Goal: Navigation & Orientation: Find specific page/section

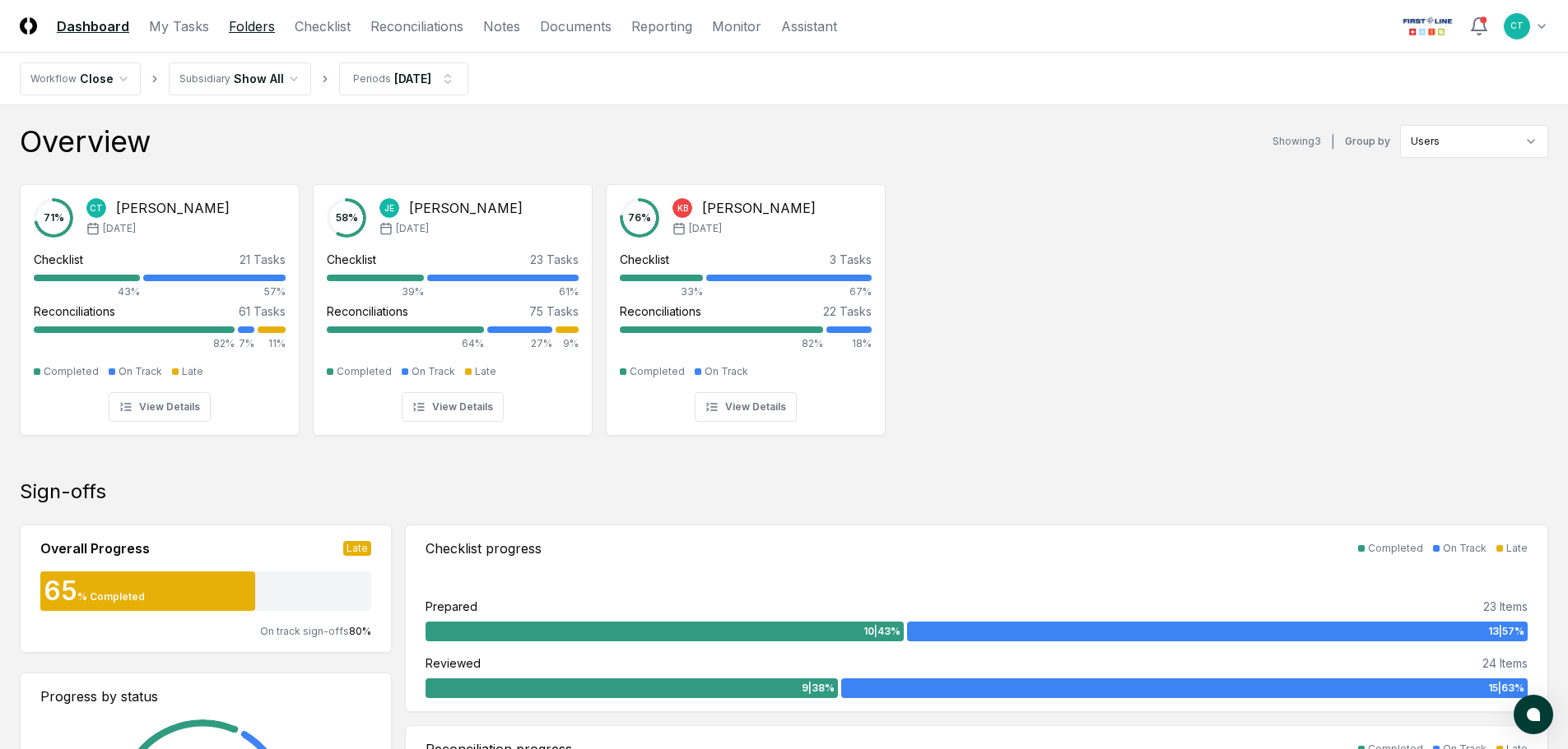
click at [257, 29] on link "Folders" at bounding box center [252, 26] width 46 height 20
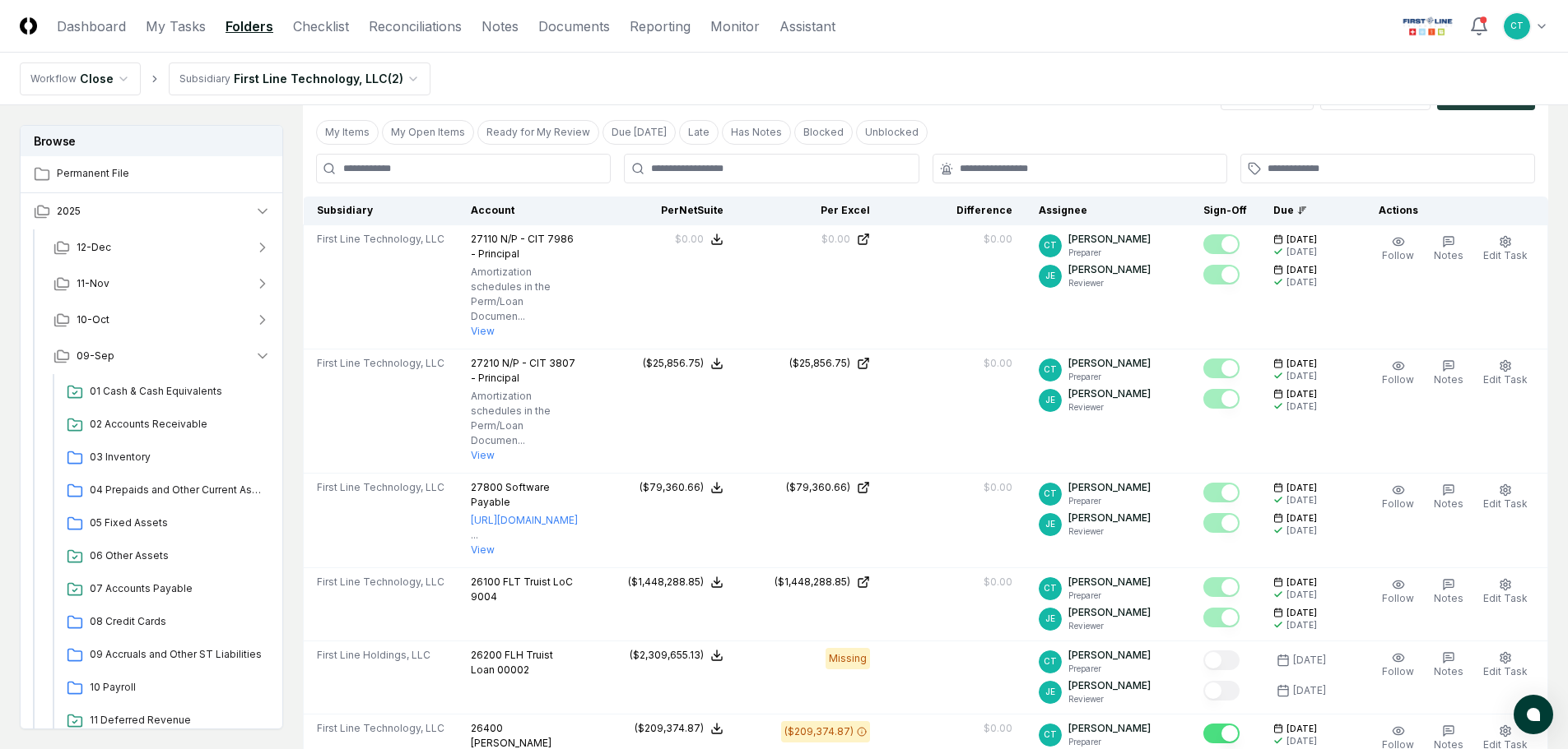
scroll to position [329, 0]
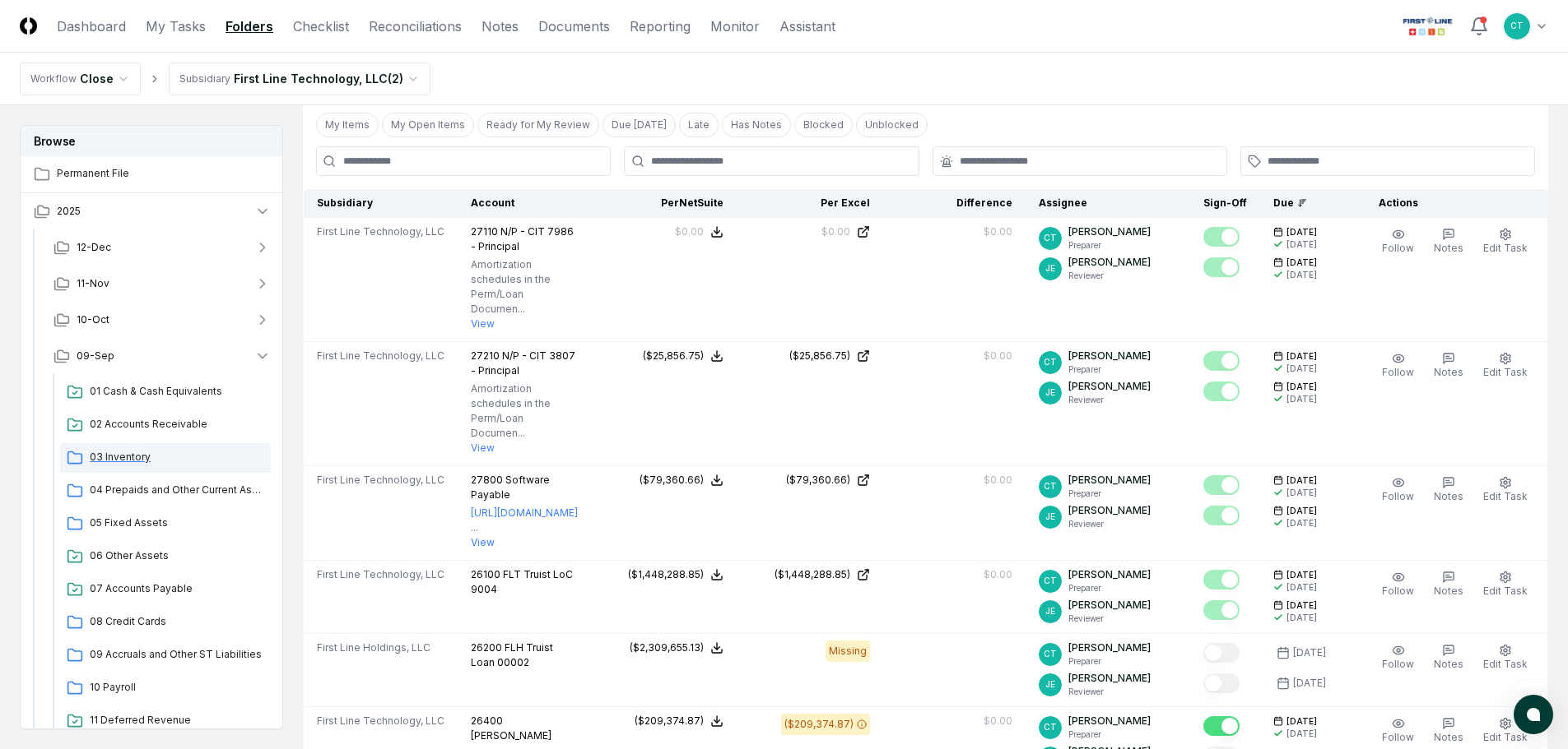
click at [125, 453] on span "03 Inventory" at bounding box center [177, 457] width 175 height 15
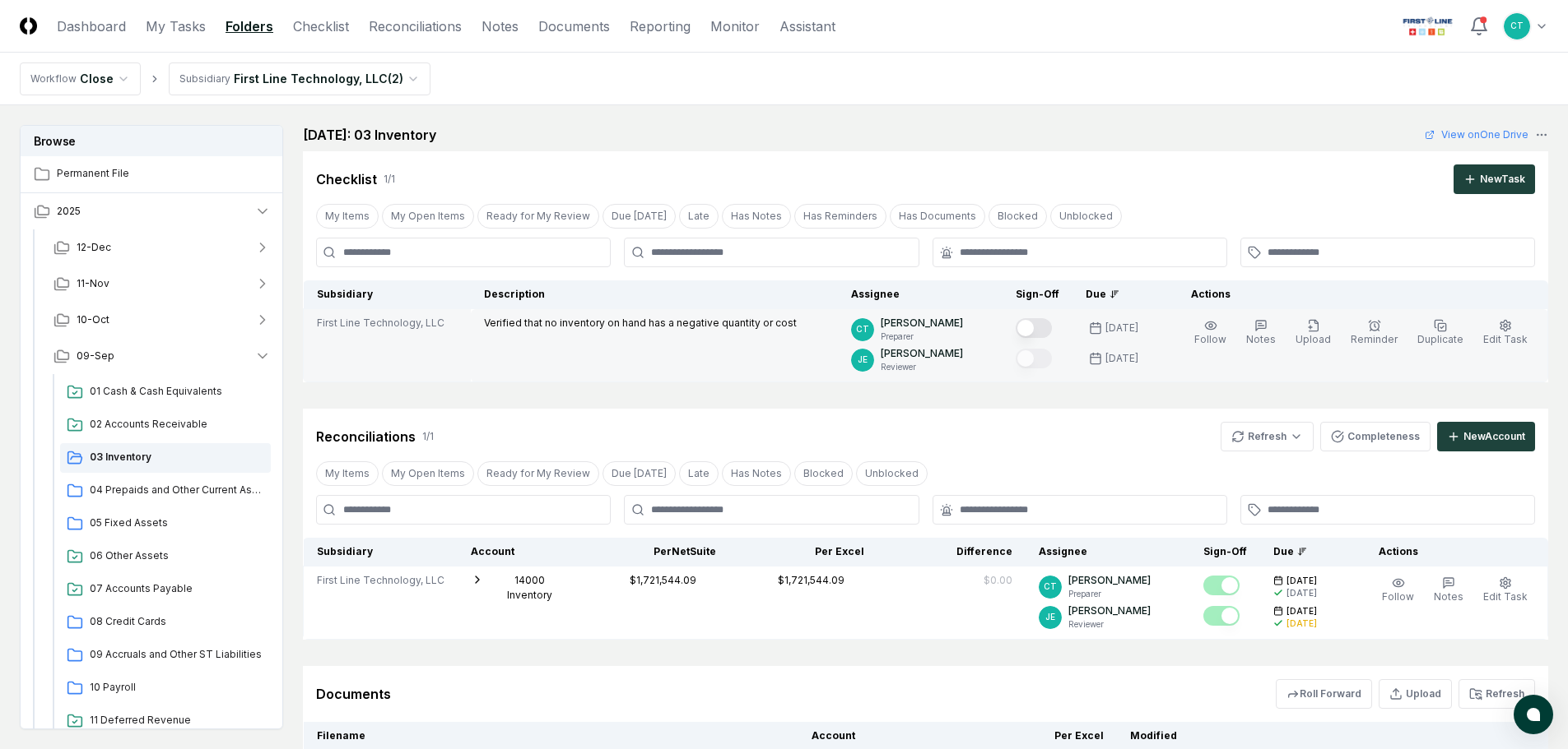
click at [1051, 326] on button "Mark complete" at bounding box center [1034, 328] width 36 height 20
click at [172, 492] on span "04 Prepaids and Other Current Assets" at bounding box center [177, 490] width 175 height 15
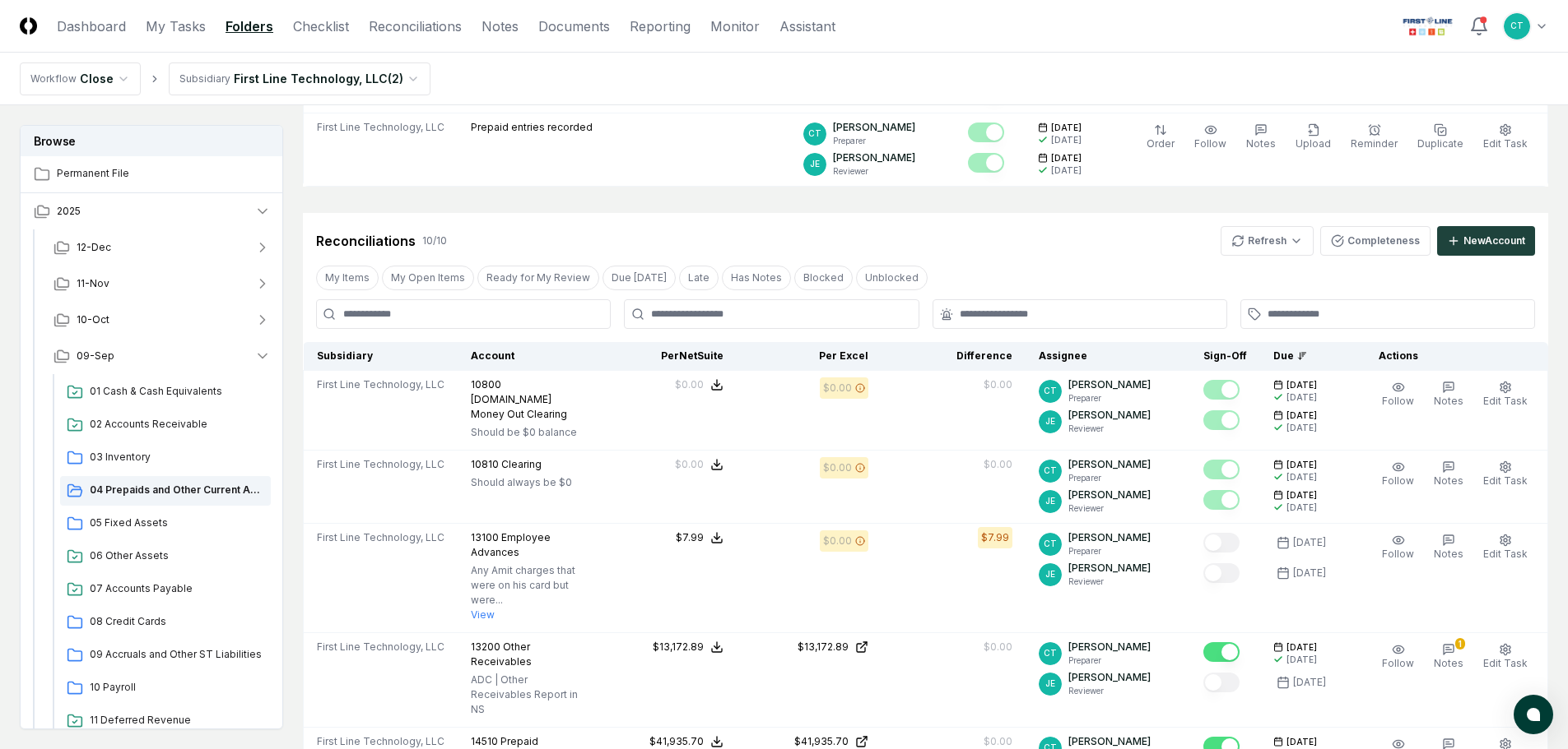
scroll to position [246, 0]
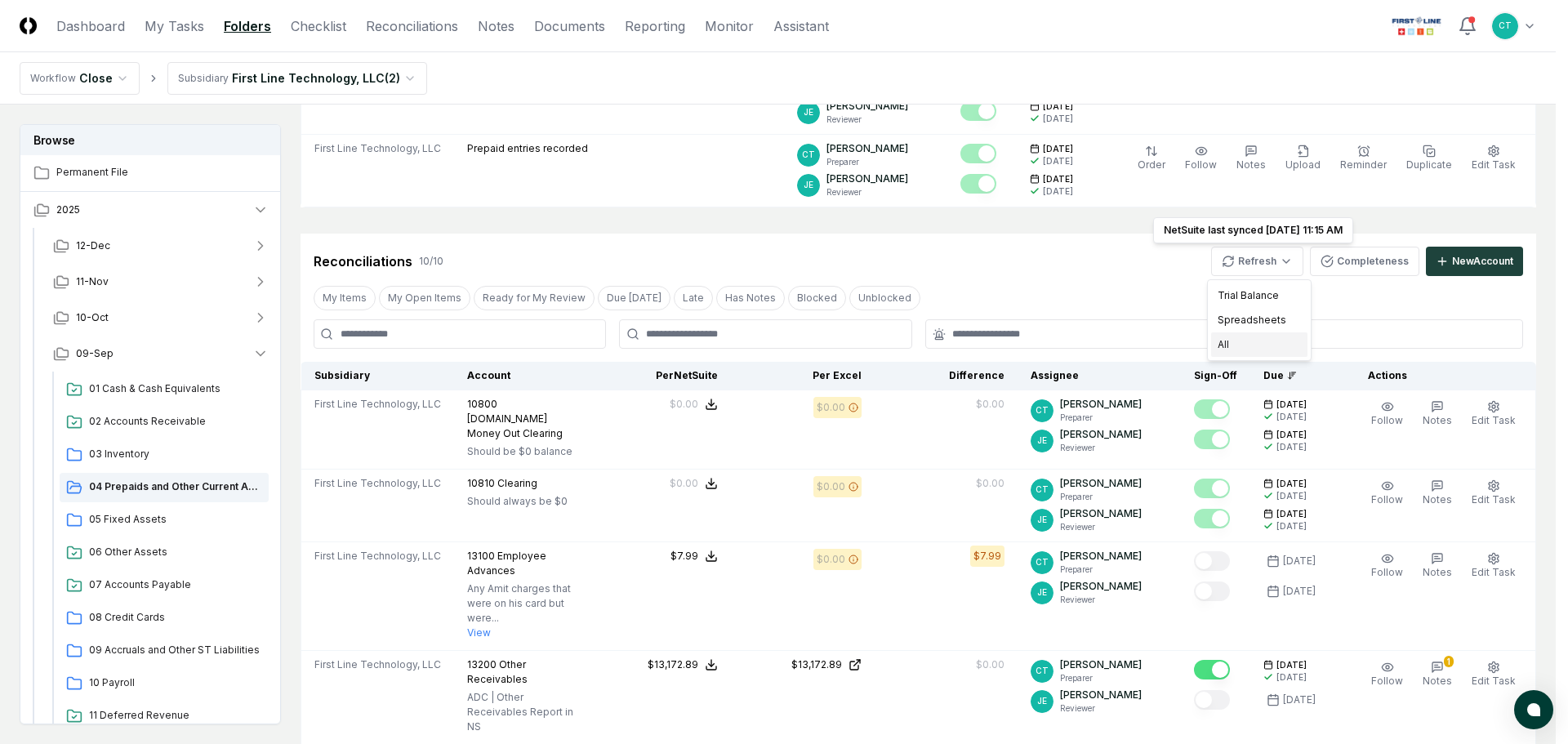
click at [1235, 339] on div "All" at bounding box center [1259, 344] width 97 height 24
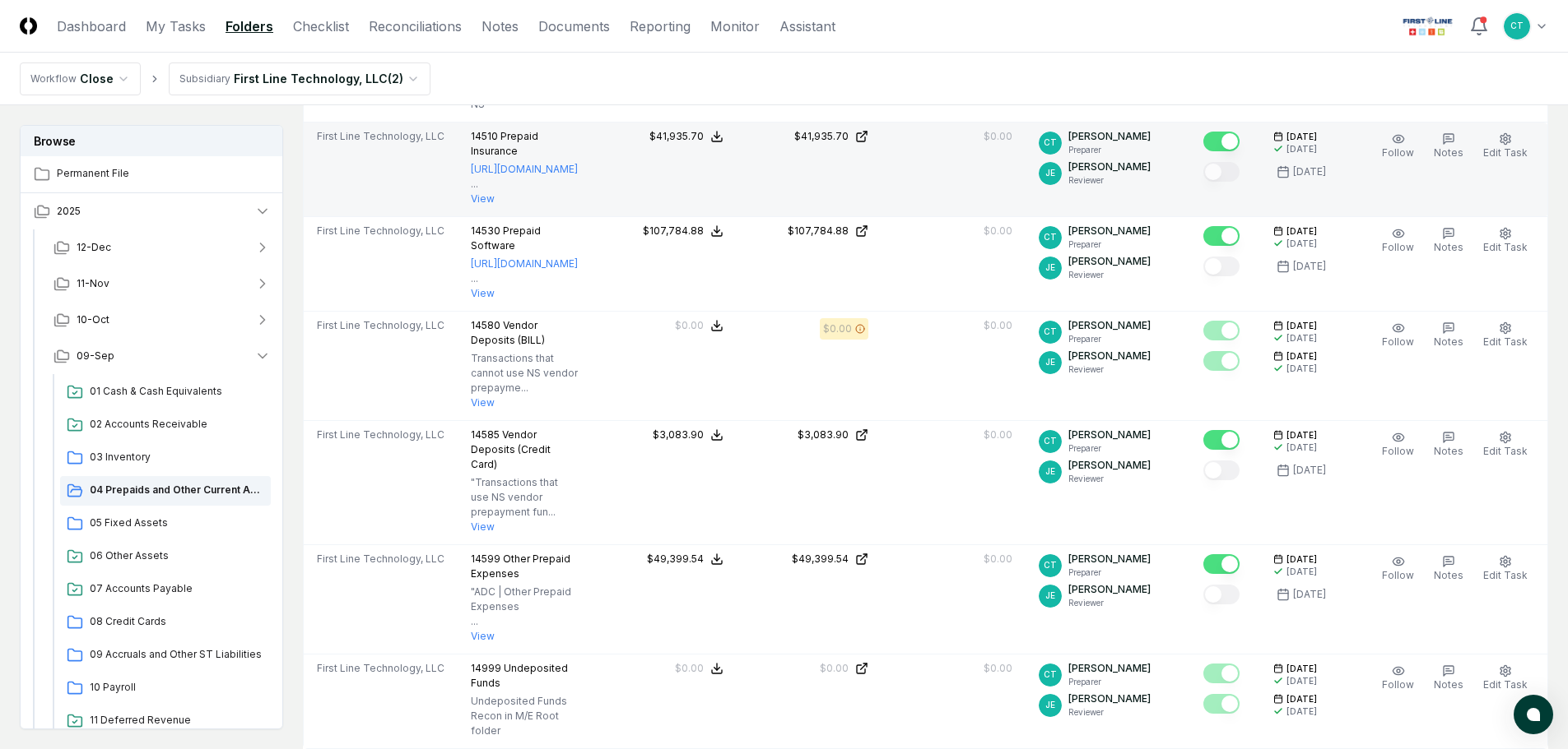
scroll to position [904, 0]
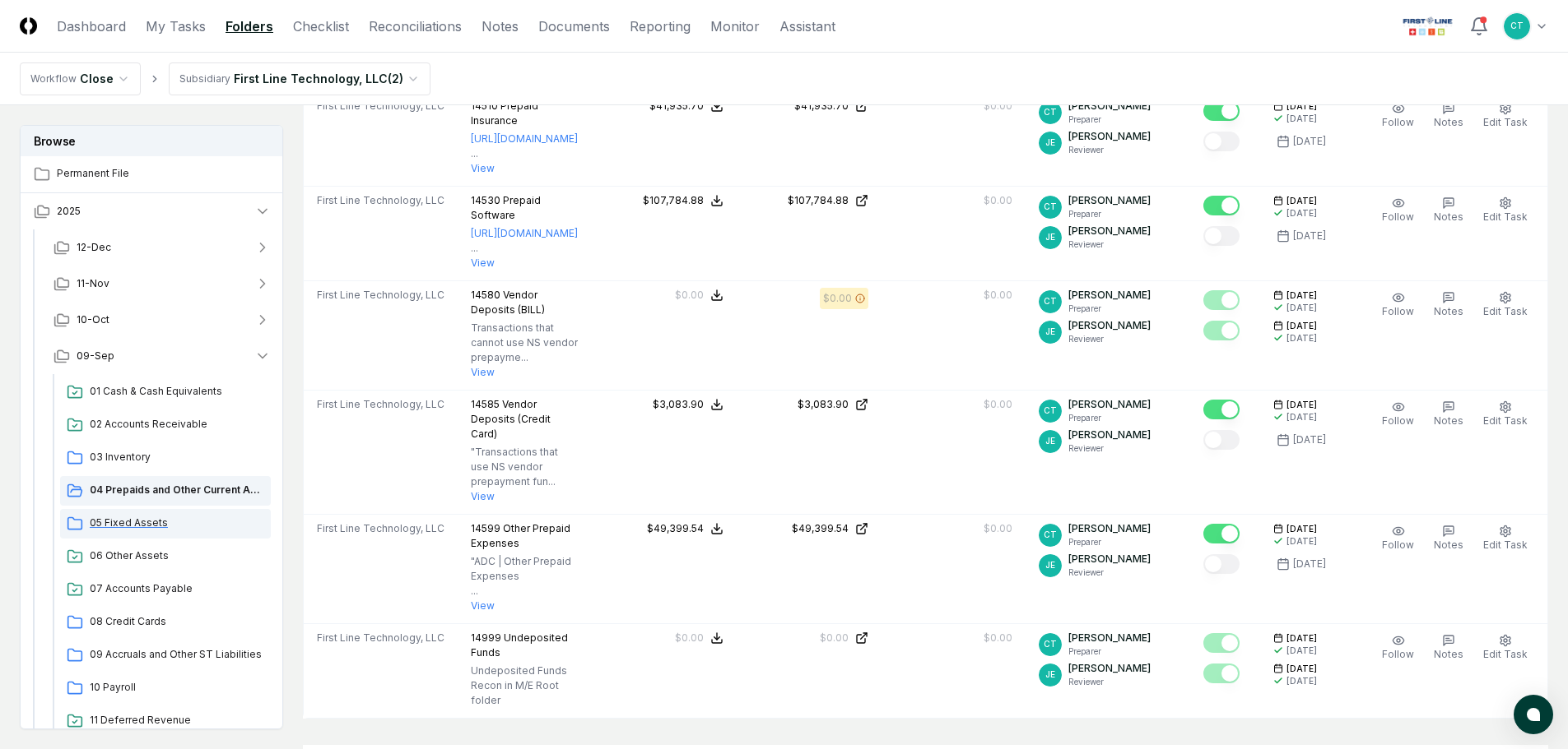
click at [119, 518] on span "05 Fixed Assets" at bounding box center [177, 523] width 175 height 15
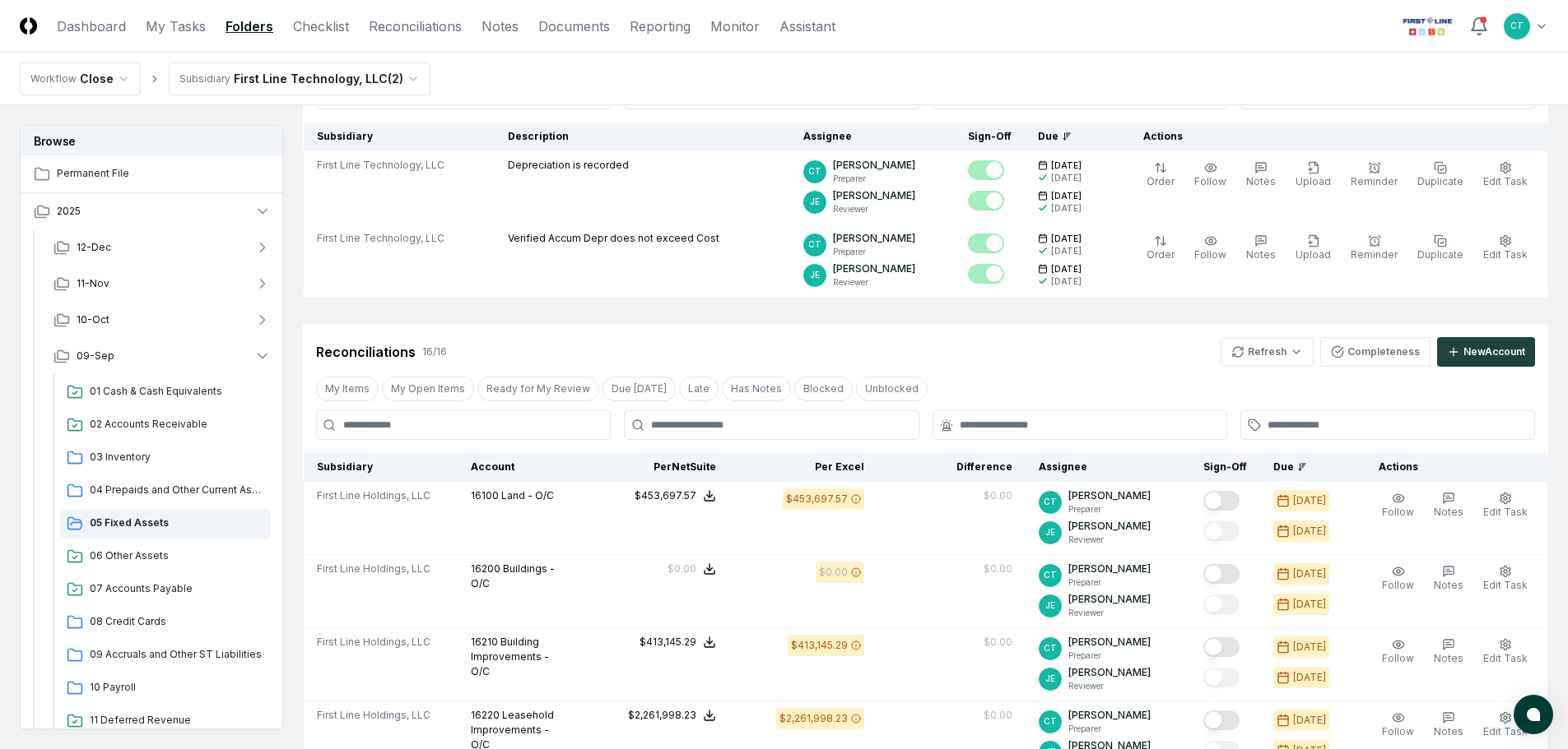
scroll to position [165, 0]
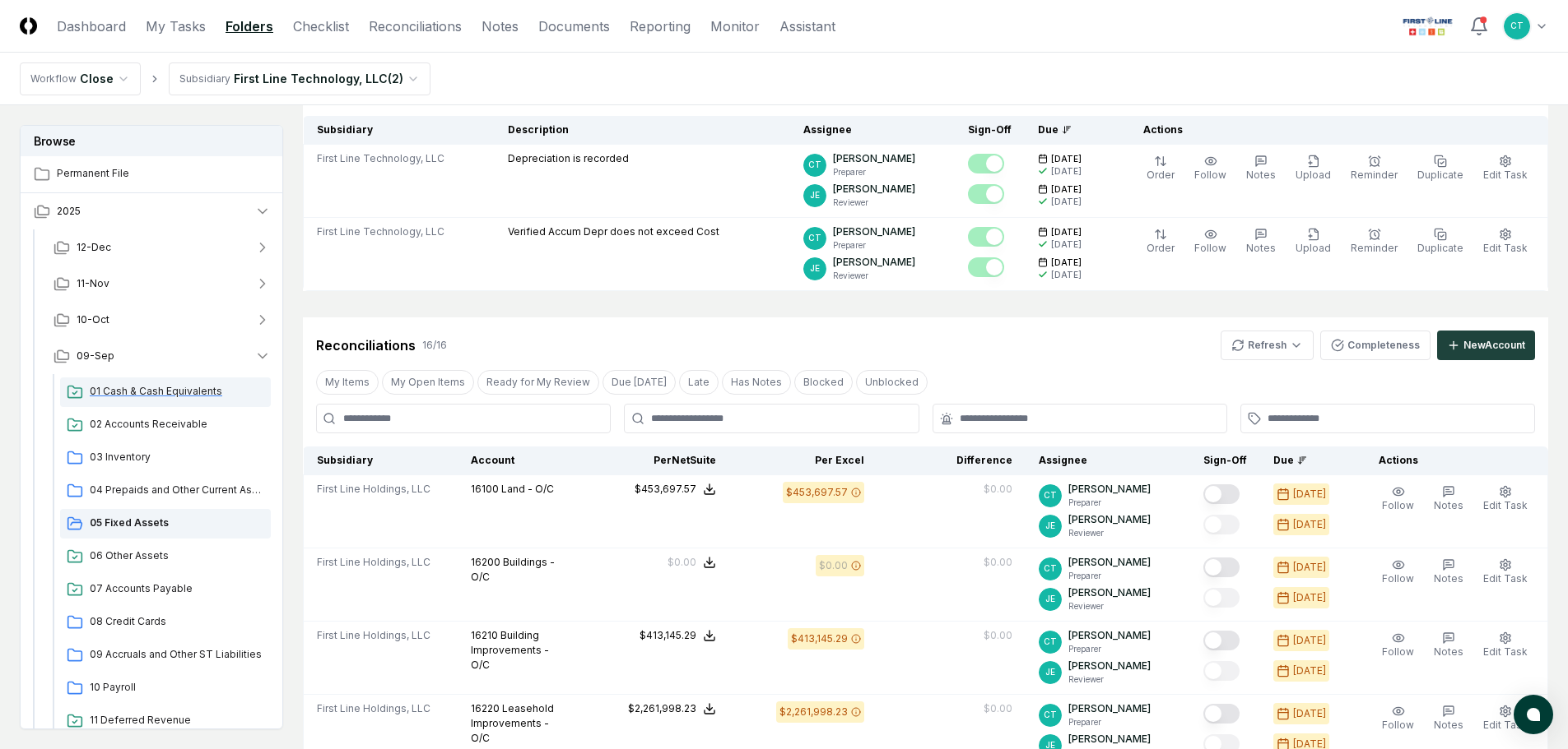
click at [173, 390] on span "01 Cash & Cash Equivalents" at bounding box center [177, 392] width 175 height 15
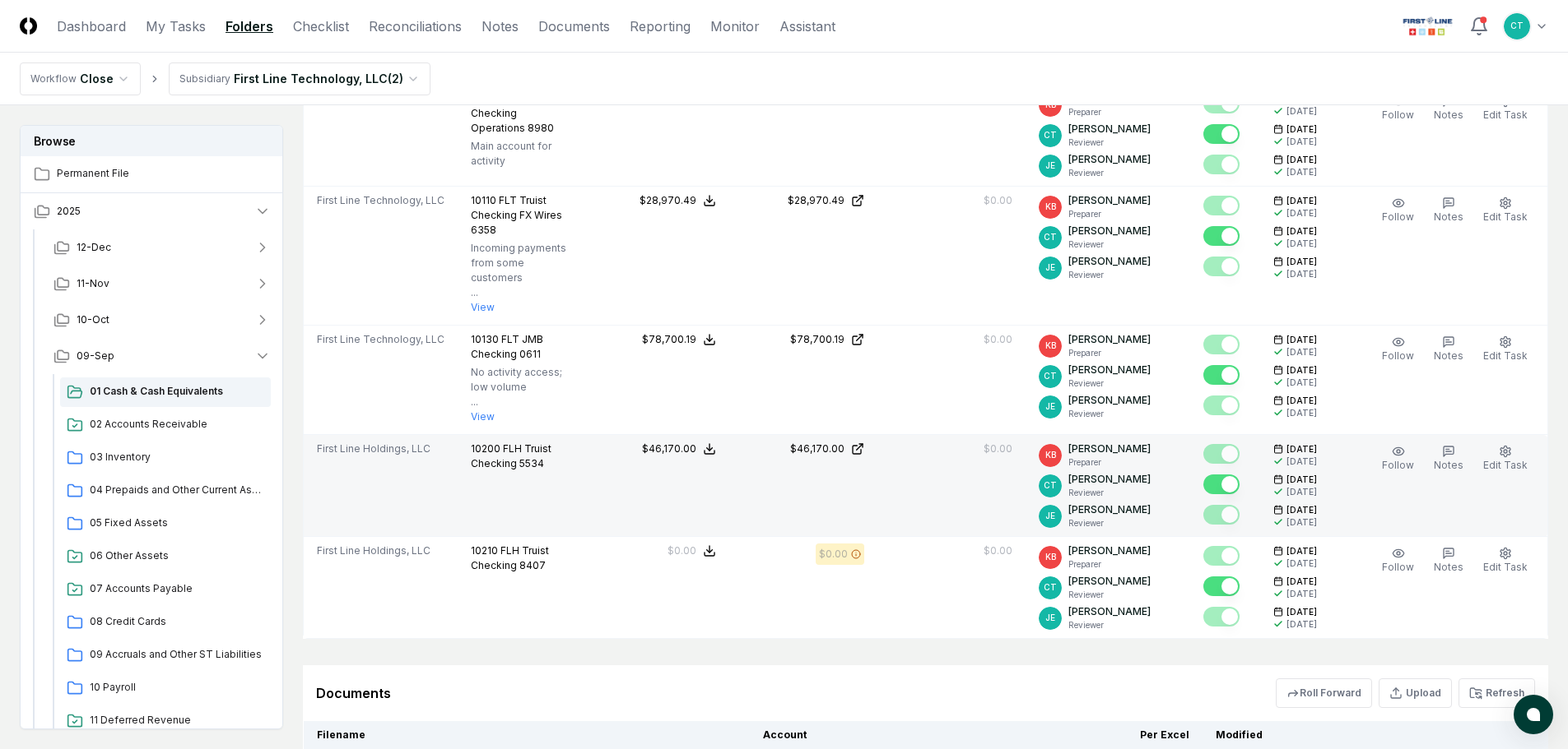
scroll to position [575, 0]
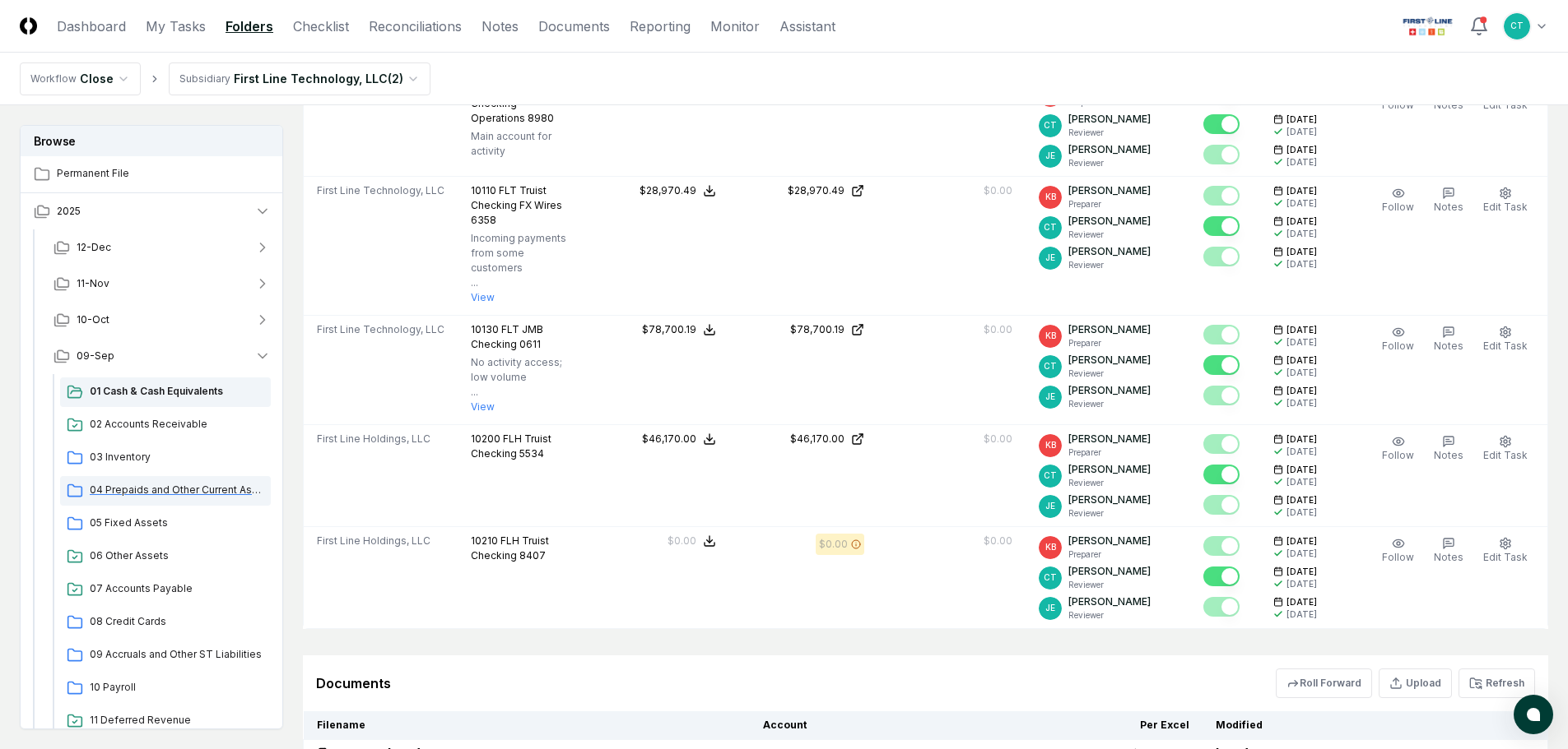
click at [139, 483] on span "04 Prepaids and Other Current Assets" at bounding box center [177, 490] width 175 height 15
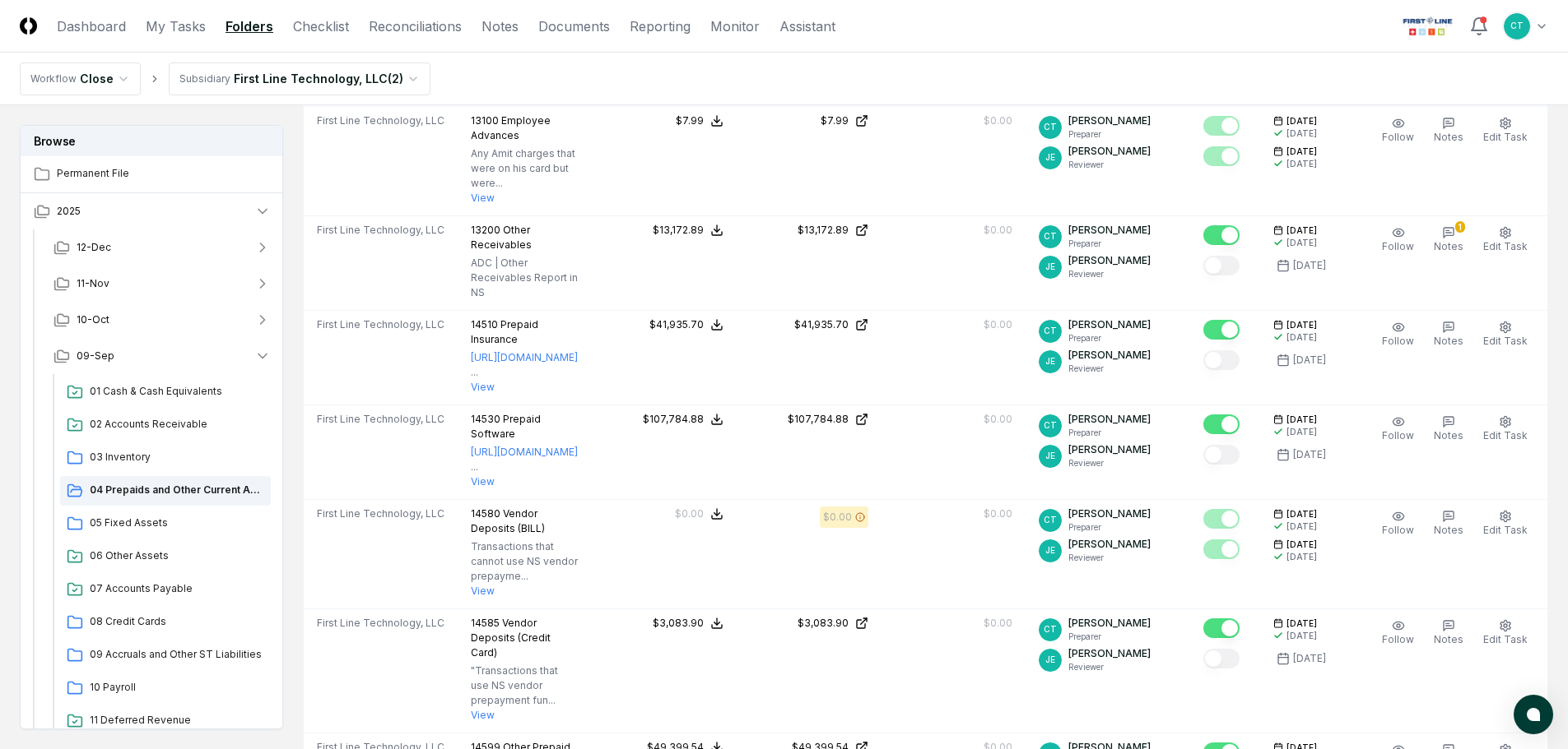
scroll to position [740, 0]
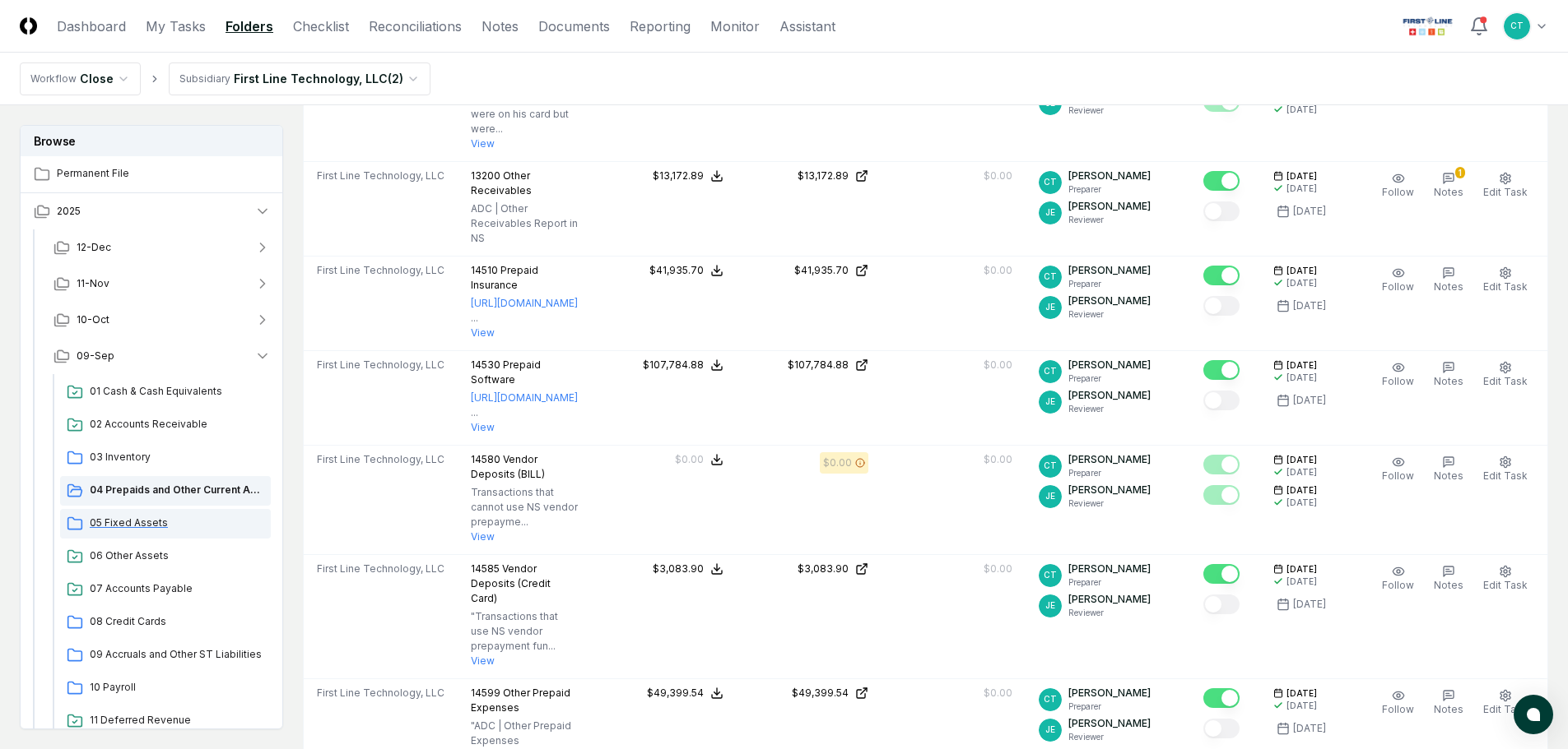
click at [141, 517] on span "05 Fixed Assets" at bounding box center [177, 523] width 175 height 15
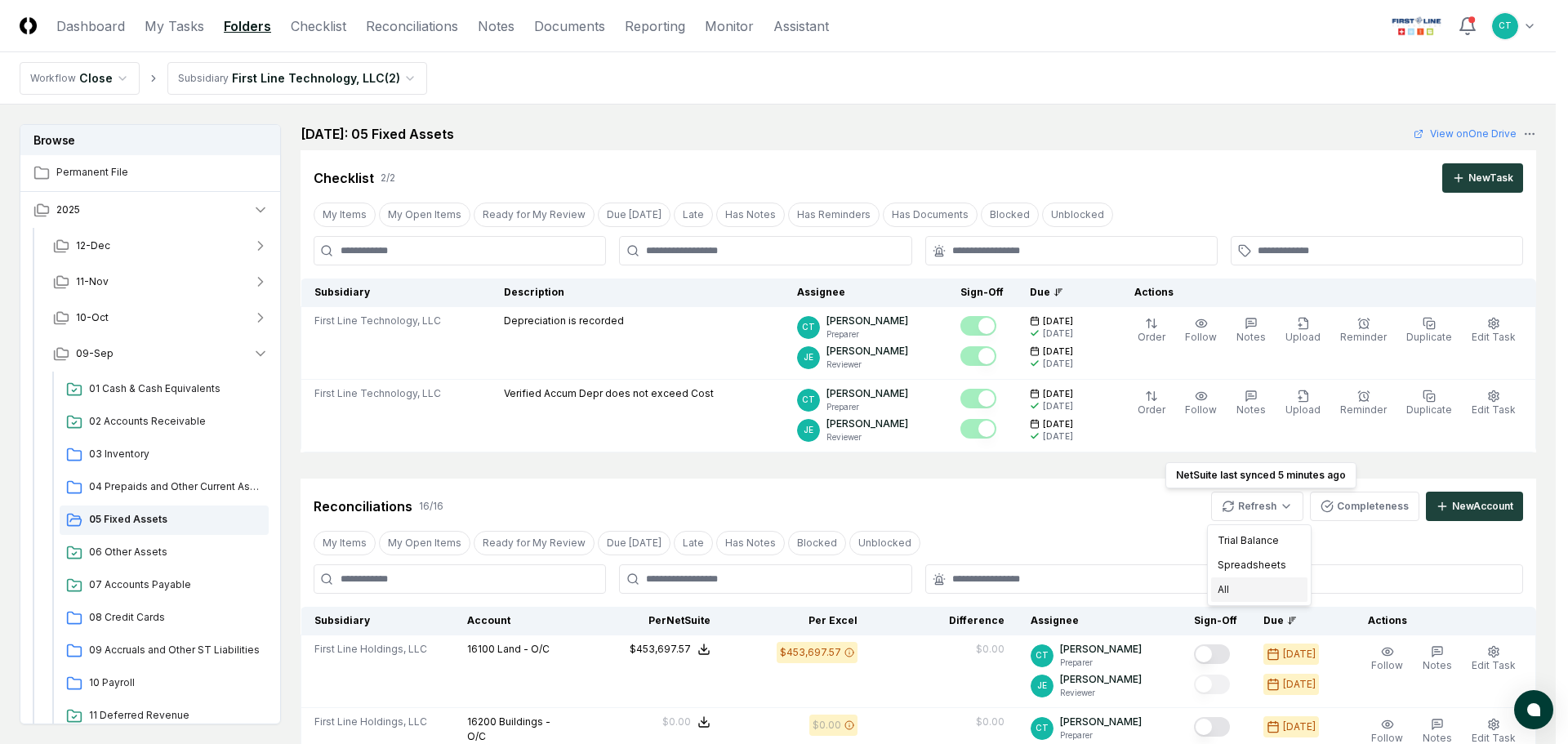
click at [1228, 589] on div "All" at bounding box center [1259, 590] width 97 height 24
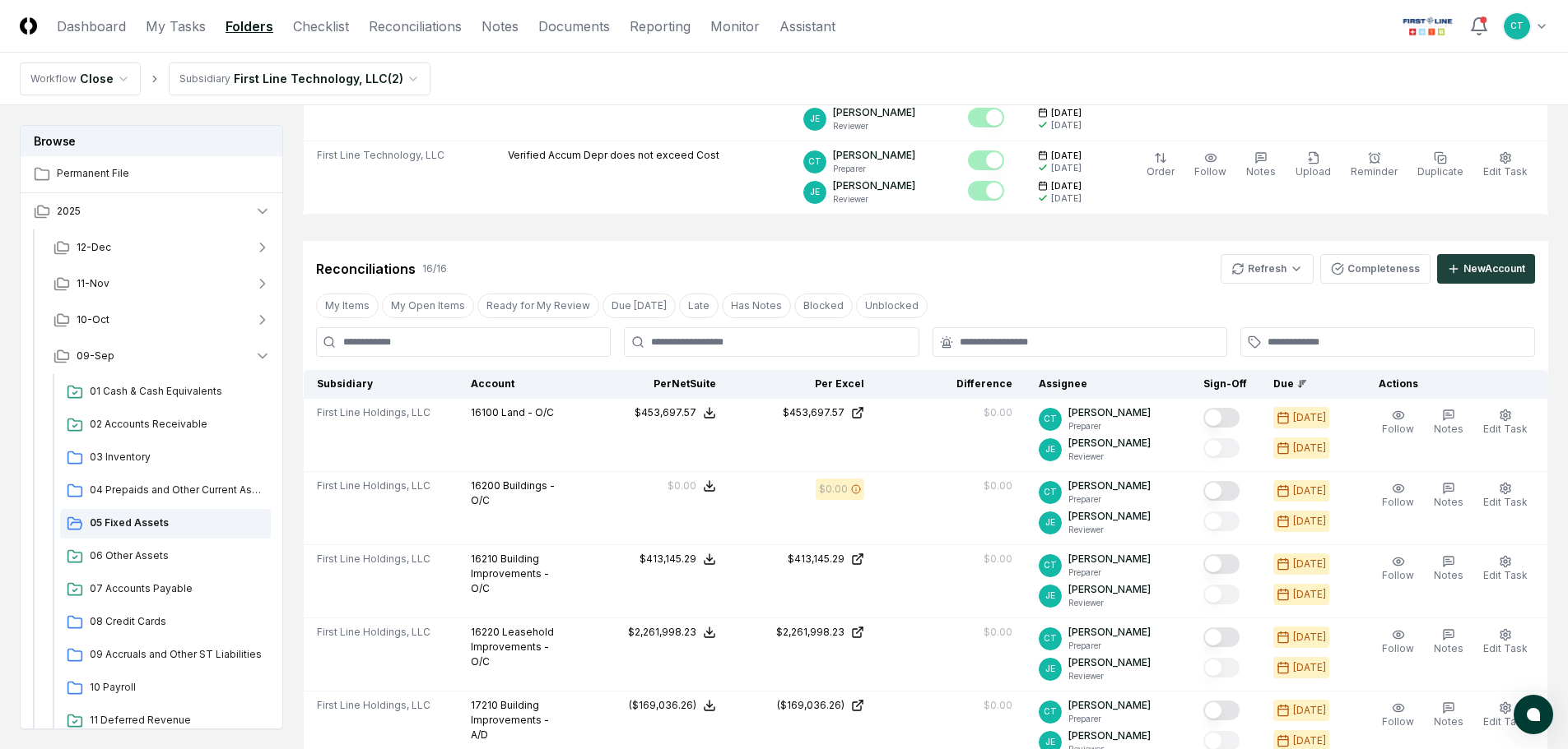
scroll to position [246, 0]
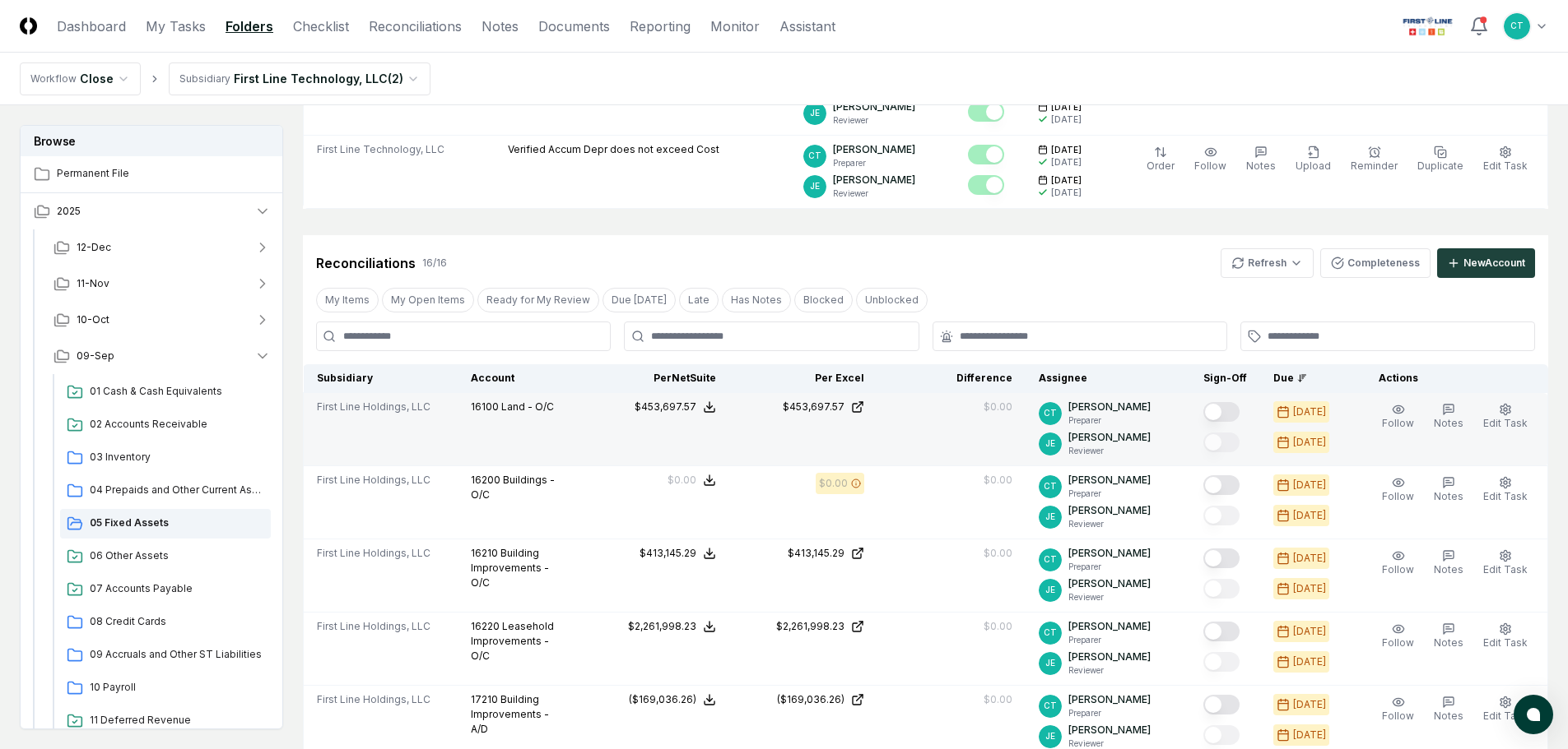
click at [1237, 414] on button "Mark complete" at bounding box center [1221, 413] width 36 height 20
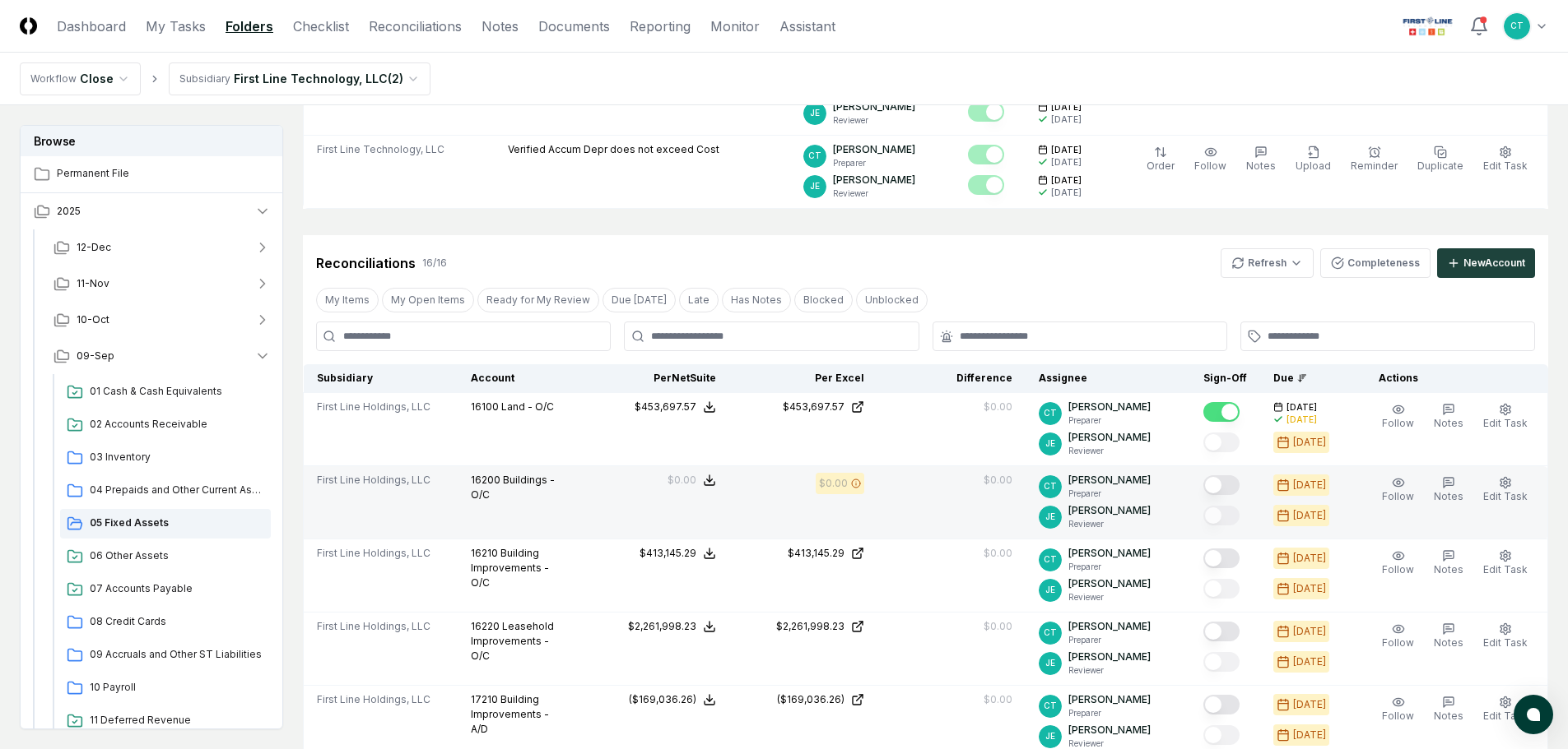
click at [1237, 482] on button "Mark complete" at bounding box center [1221, 485] width 36 height 20
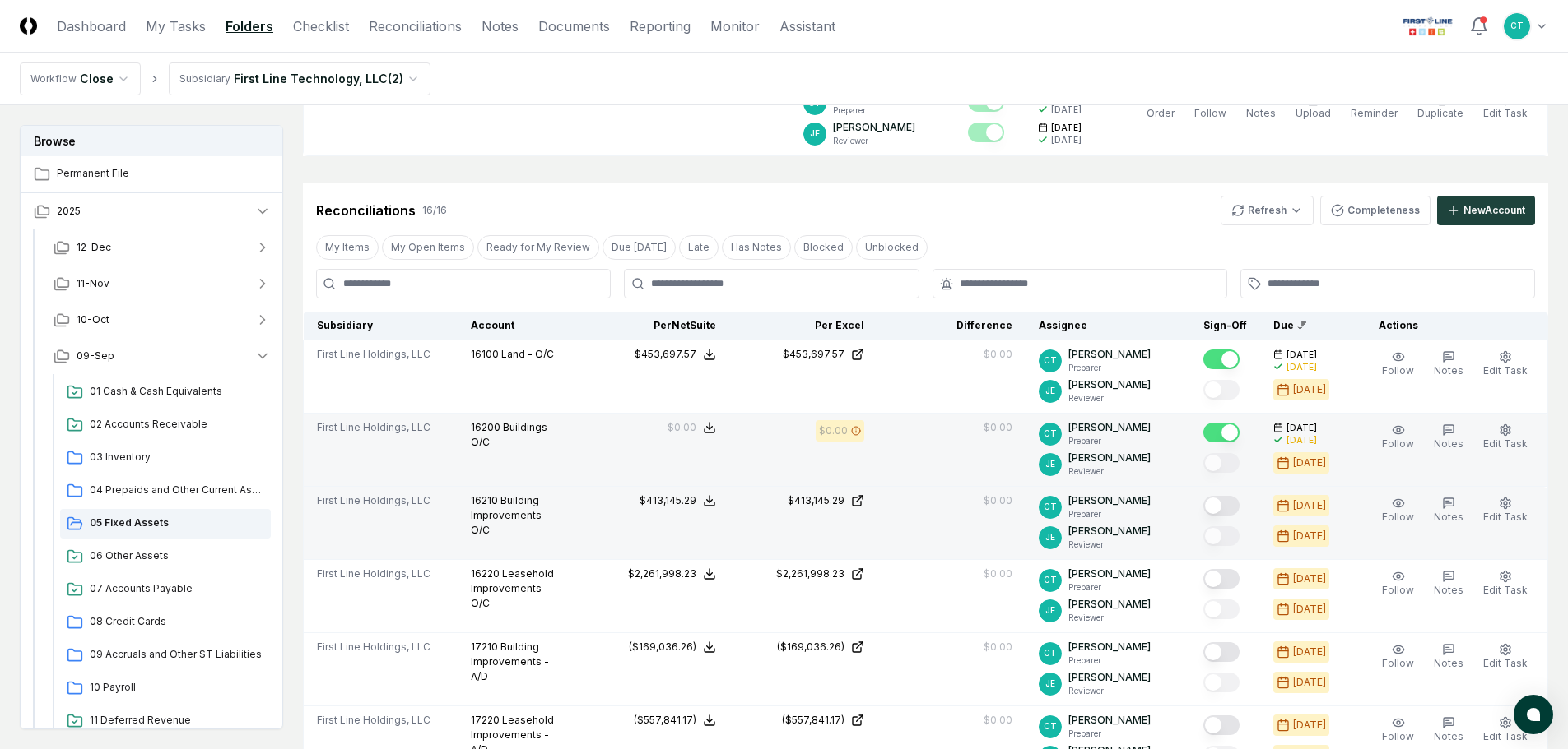
scroll to position [329, 0]
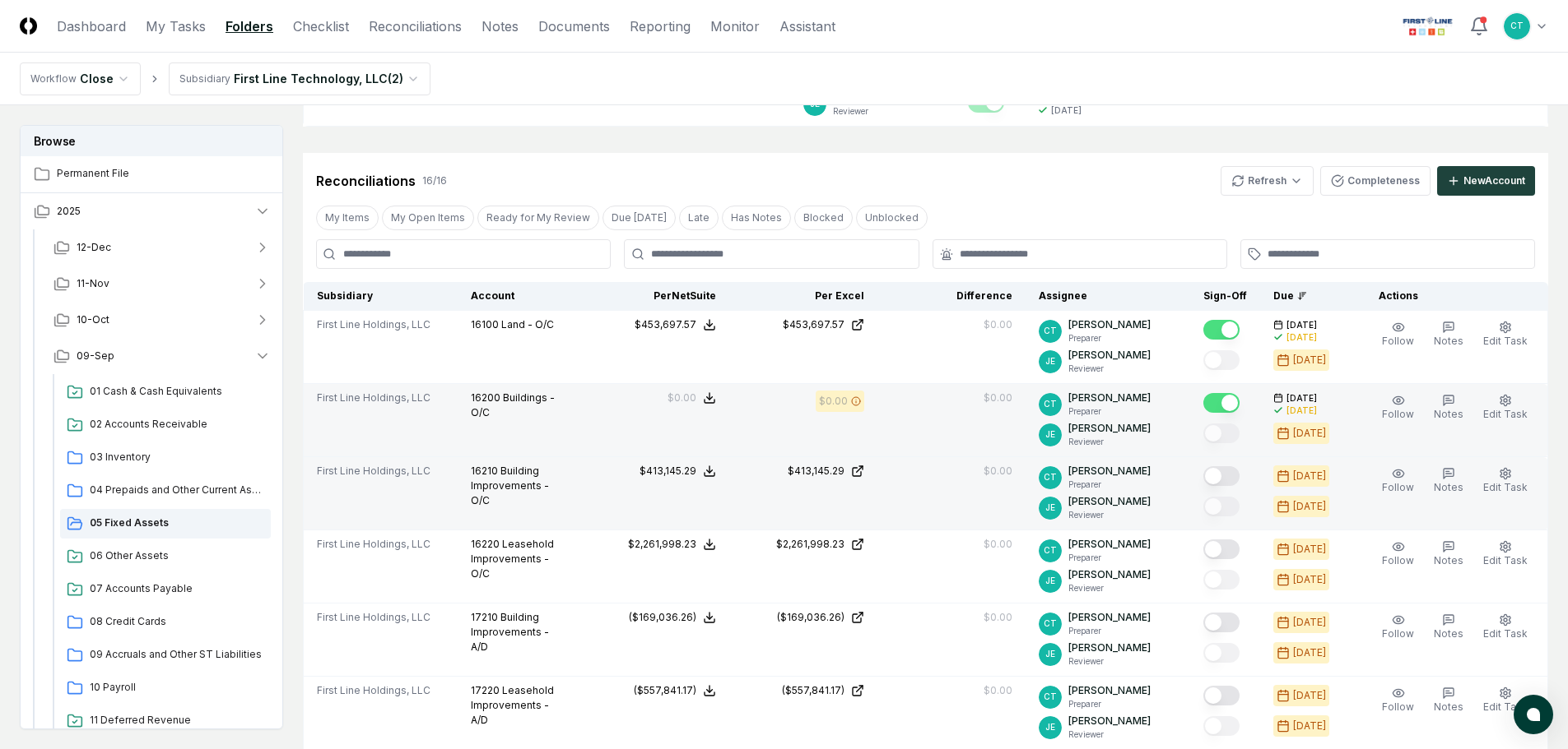
click at [1233, 483] on button "Mark complete" at bounding box center [1221, 476] width 36 height 20
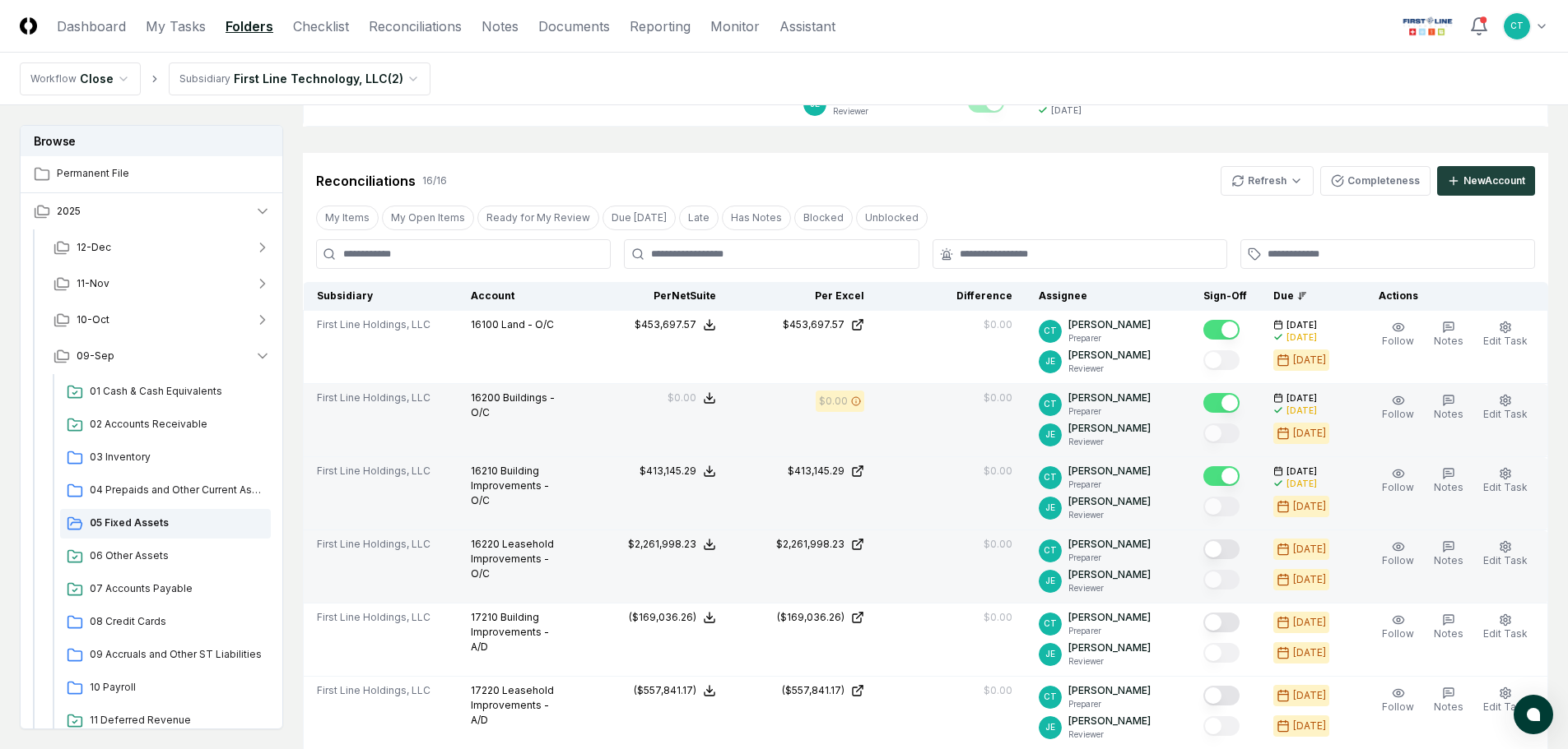
click at [1237, 545] on button "Mark complete" at bounding box center [1221, 550] width 36 height 20
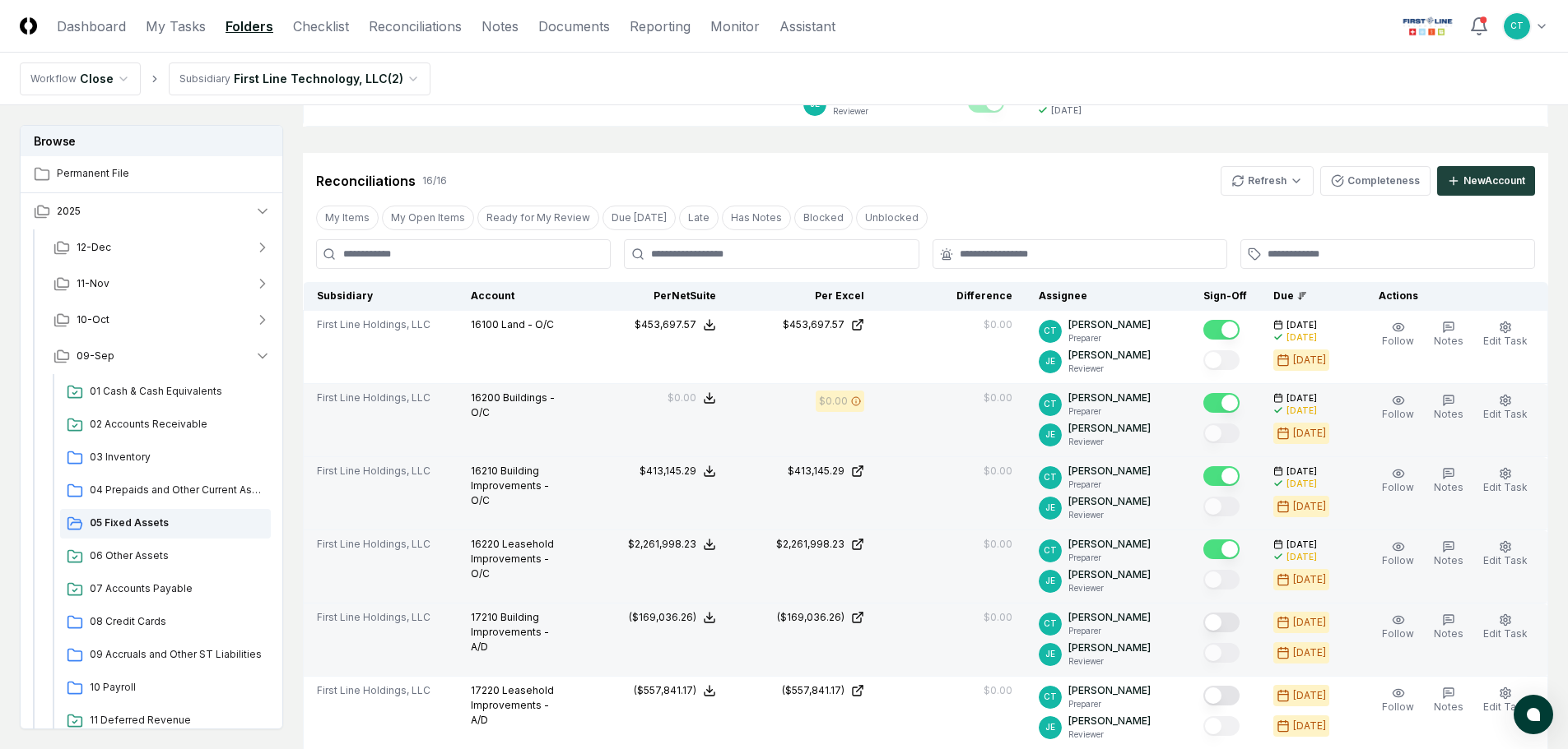
click at [1233, 620] on button "Mark complete" at bounding box center [1221, 623] width 36 height 20
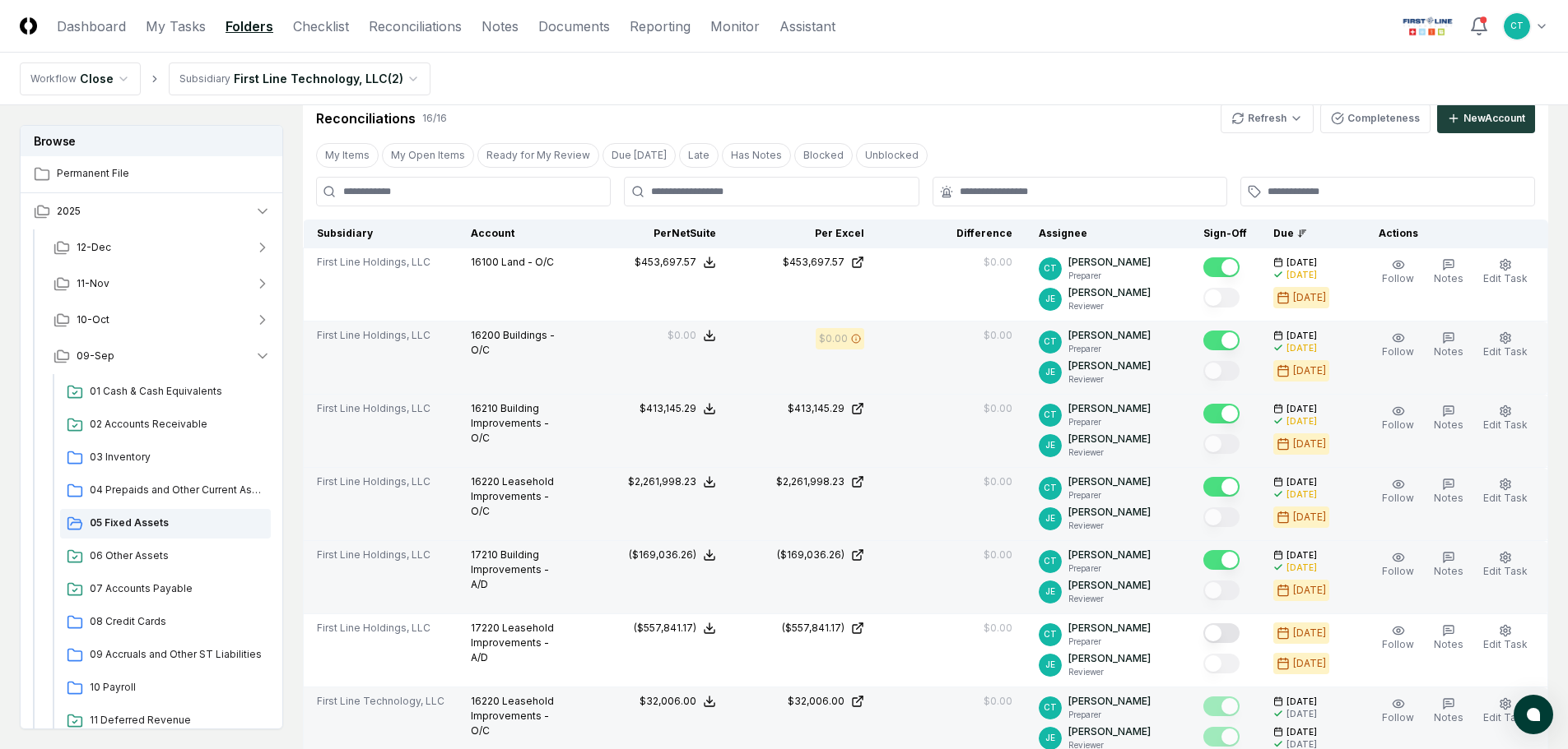
scroll to position [494, 0]
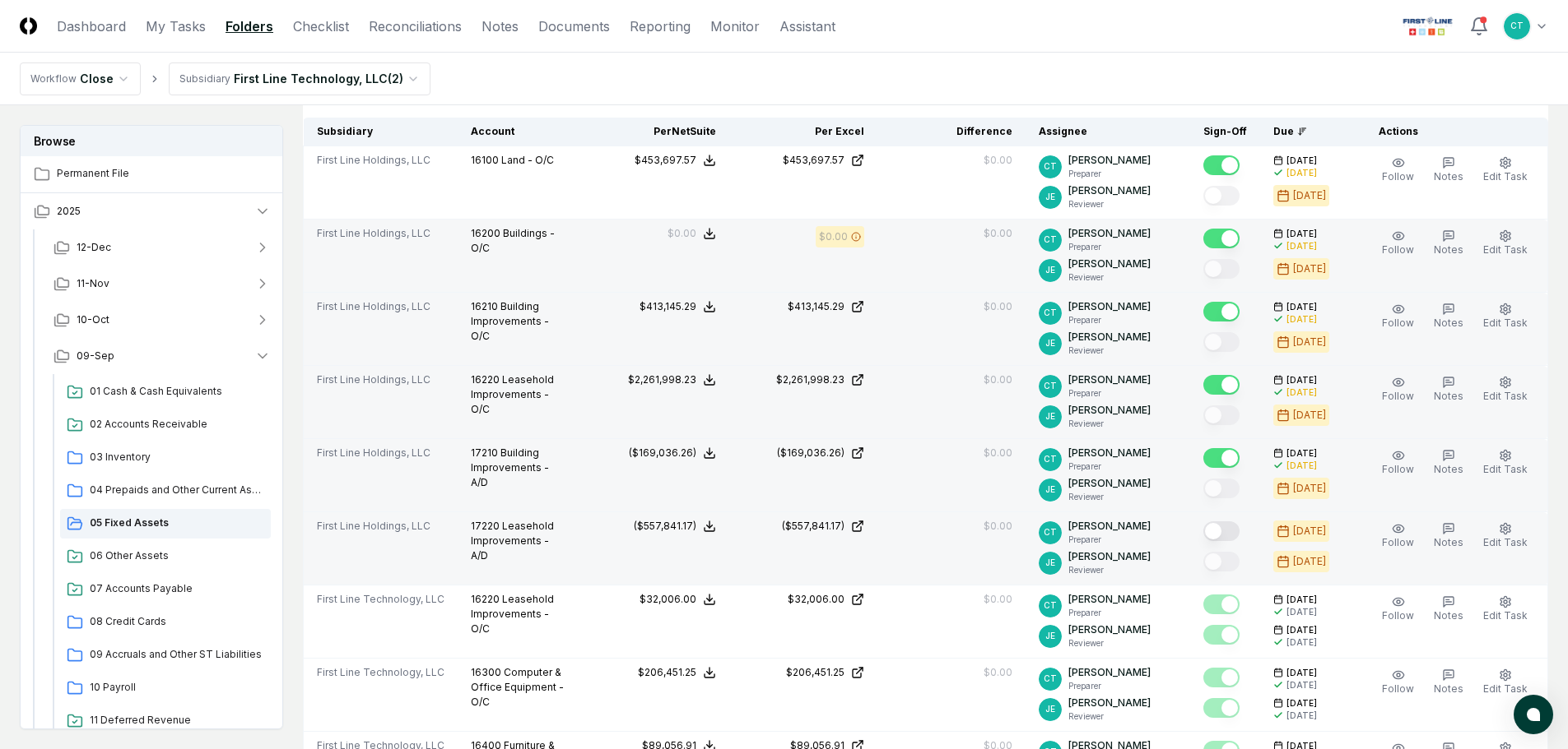
click at [1234, 532] on button "Mark complete" at bounding box center [1221, 532] width 36 height 20
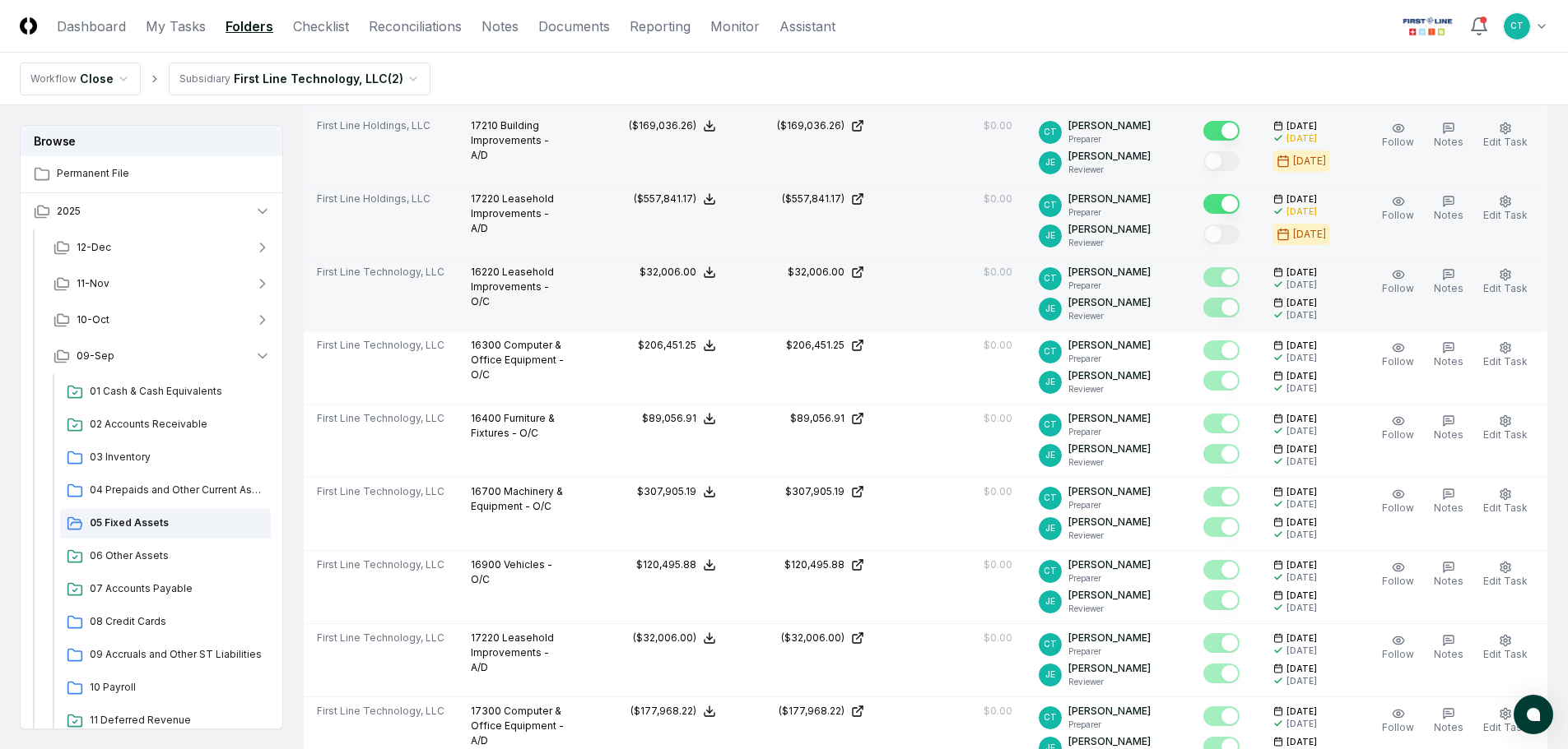
scroll to position [823, 0]
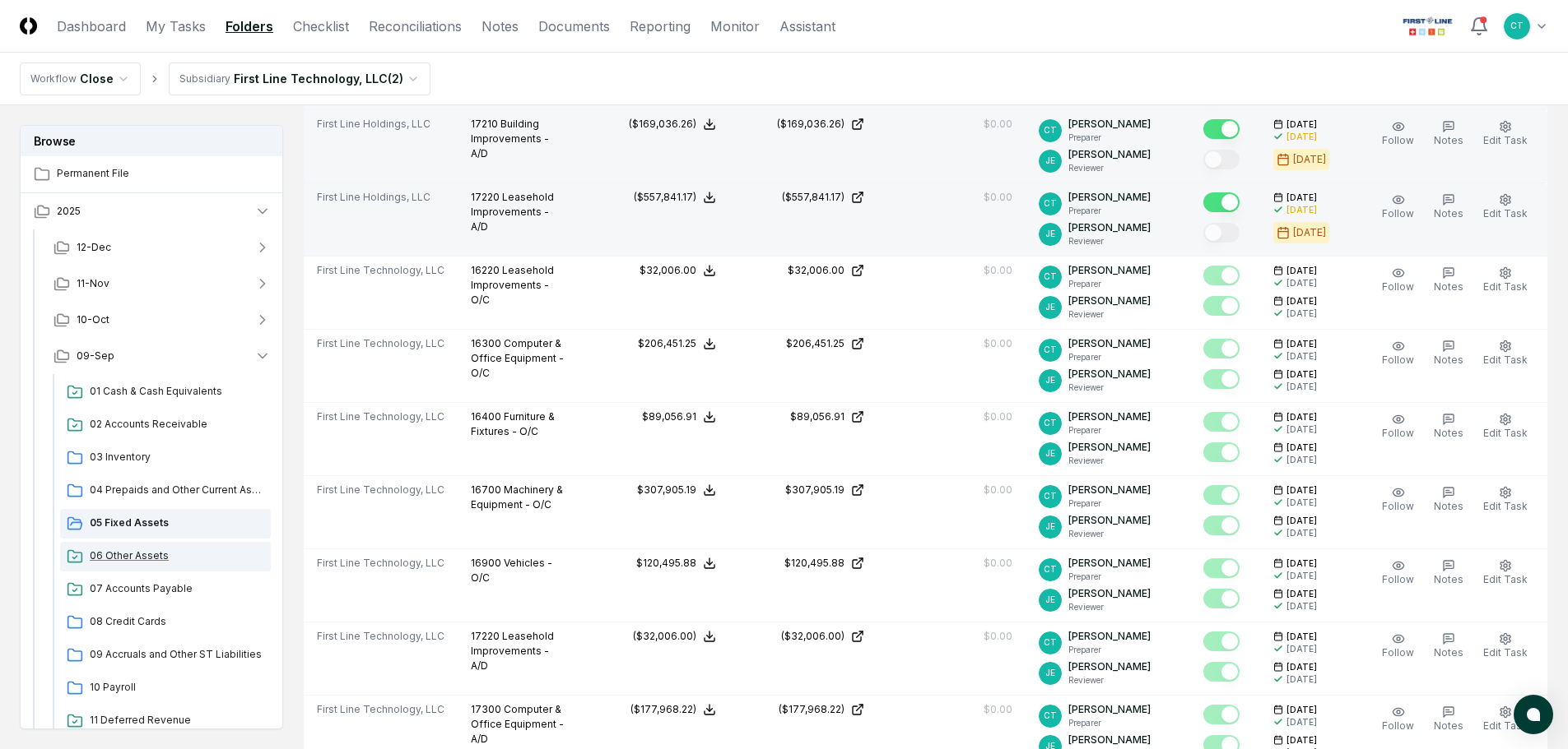
click at [155, 558] on span "06 Other Assets" at bounding box center [177, 556] width 175 height 15
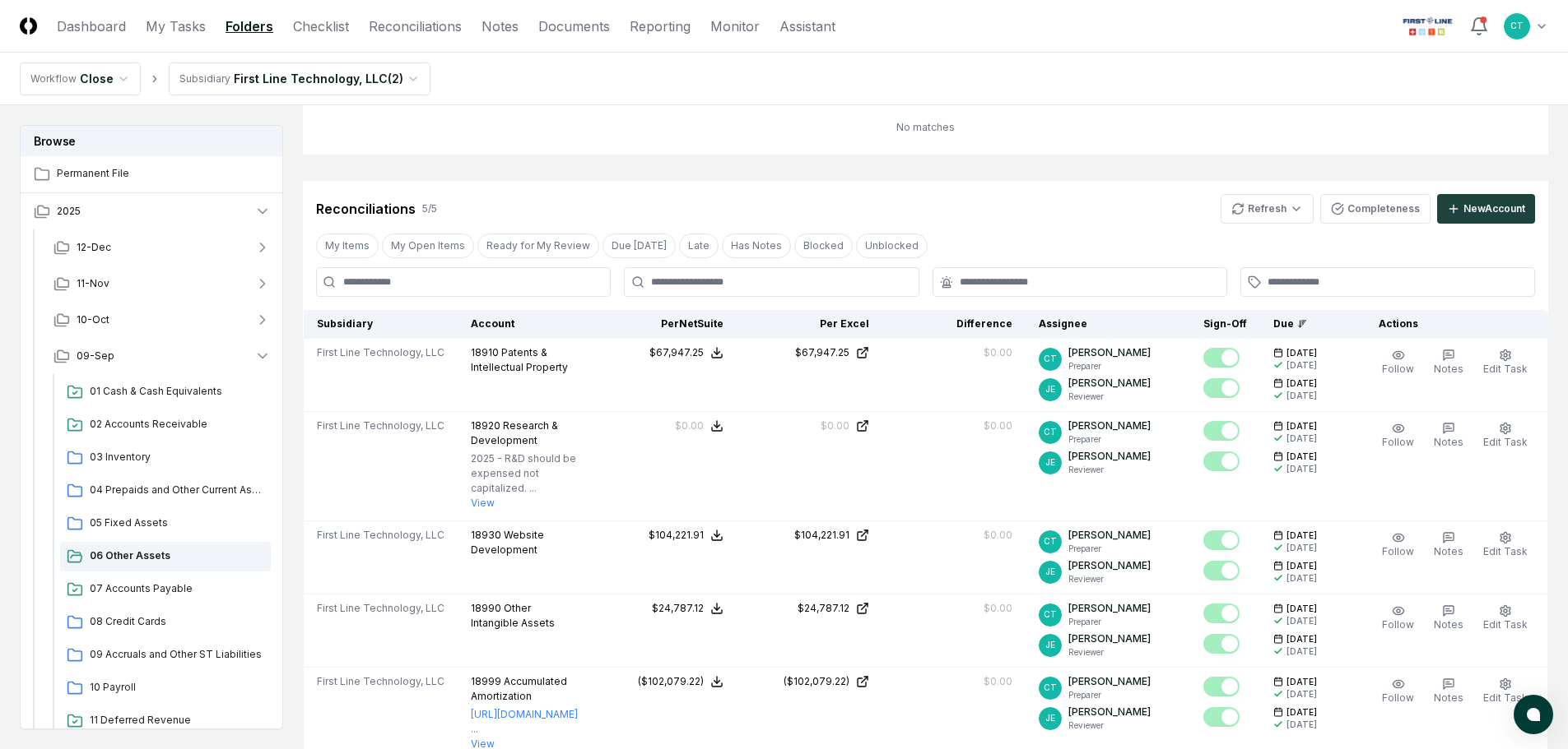
scroll to position [329, 0]
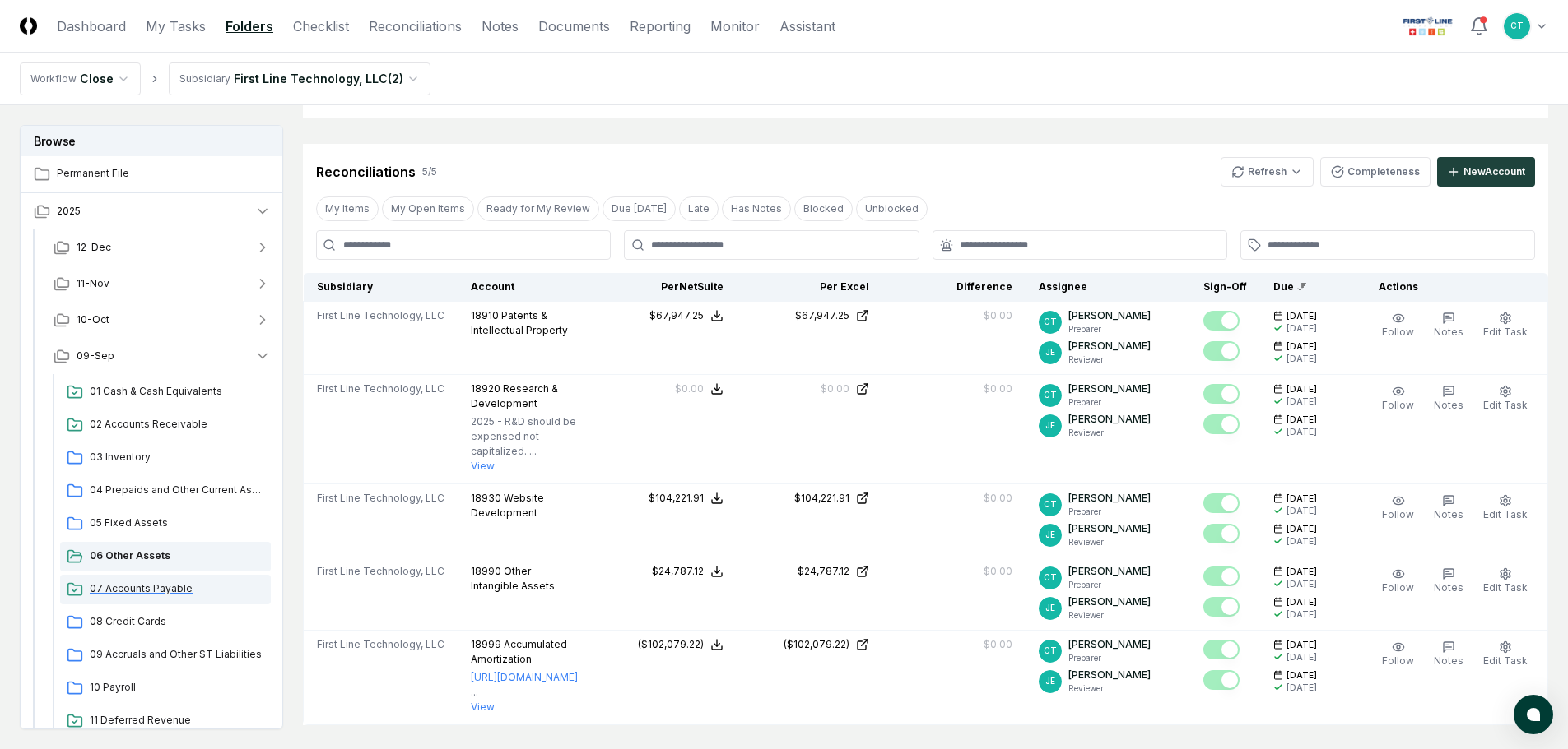
click at [152, 584] on span "07 Accounts Payable" at bounding box center [177, 589] width 175 height 15
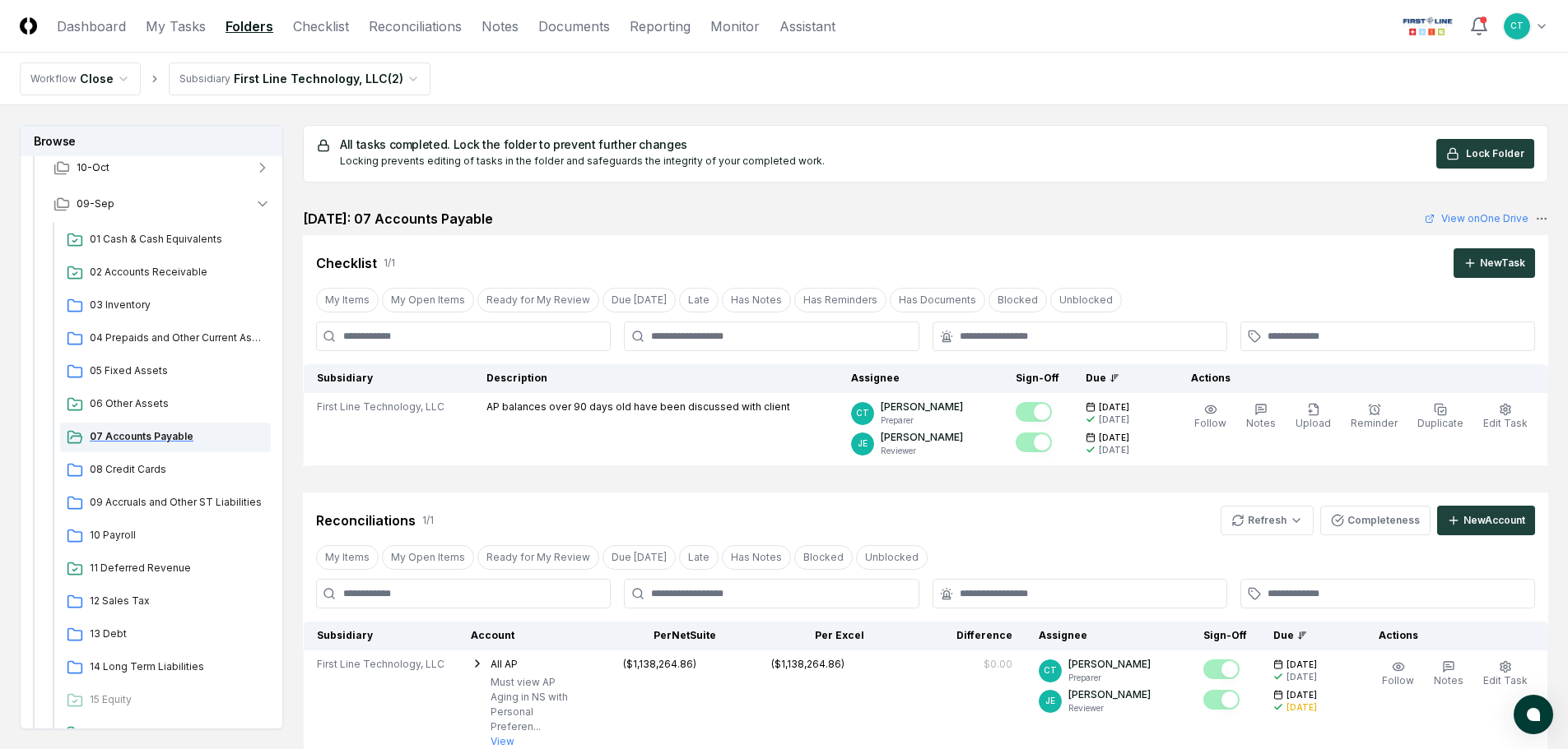
scroll to position [165, 0]
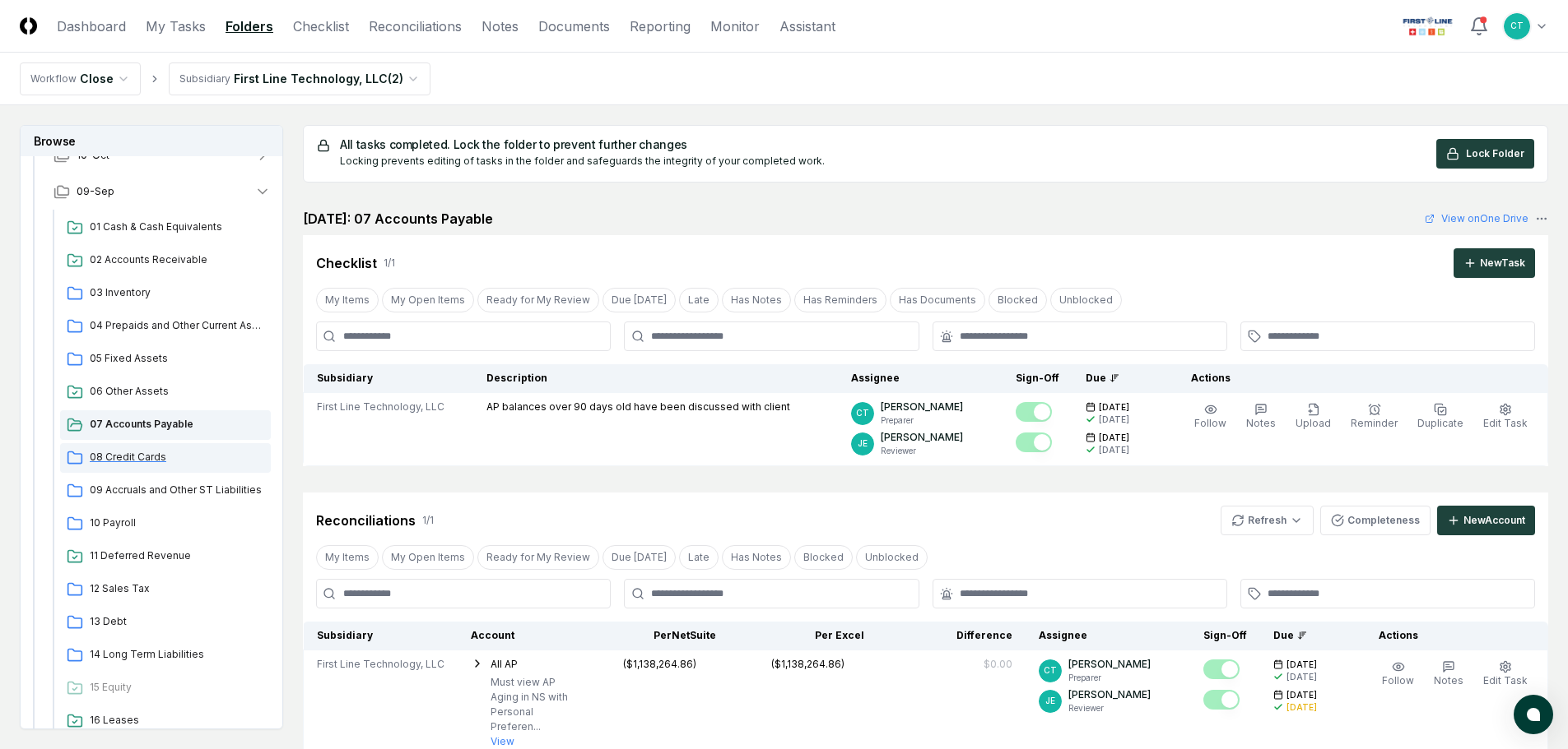
click at [152, 456] on span "08 Credit Cards" at bounding box center [177, 457] width 175 height 15
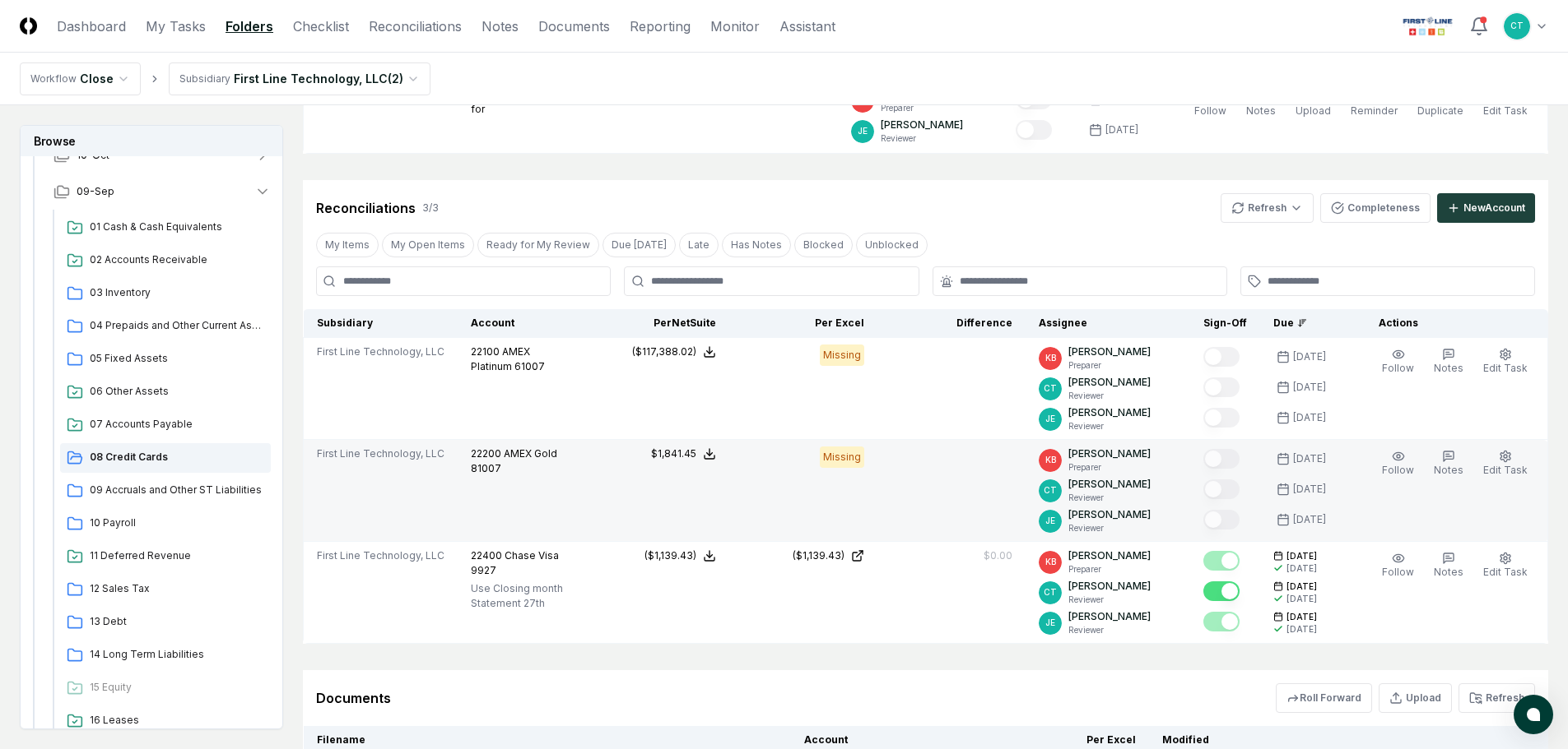
scroll to position [246, 0]
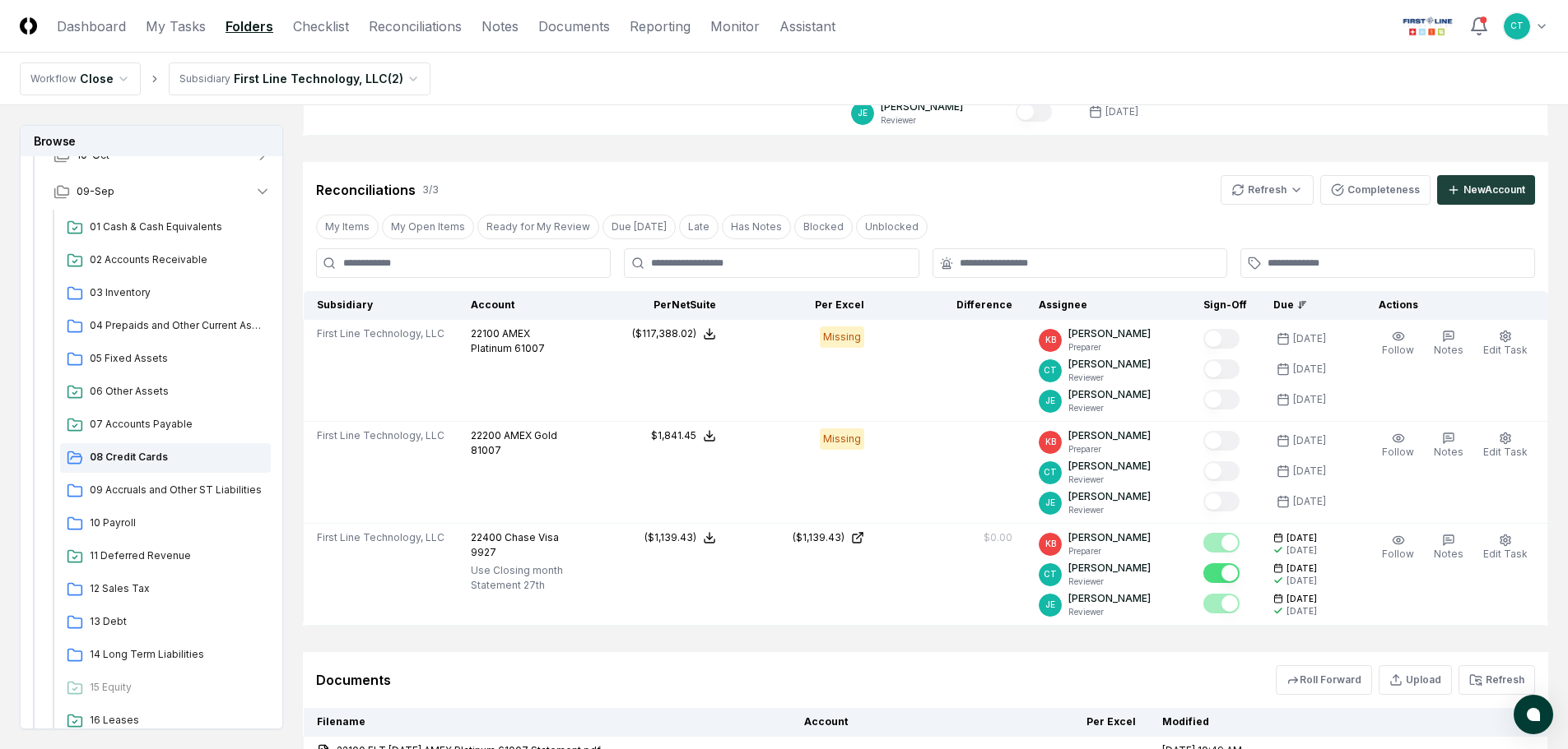
click at [918, 22] on header "CloseCore Dashboard My Tasks Folders Checklist Reconciliations Notes Documents …" at bounding box center [784, 26] width 1568 height 53
click at [122, 496] on span "09 Accruals and Other ST Liabilities" at bounding box center [177, 490] width 175 height 15
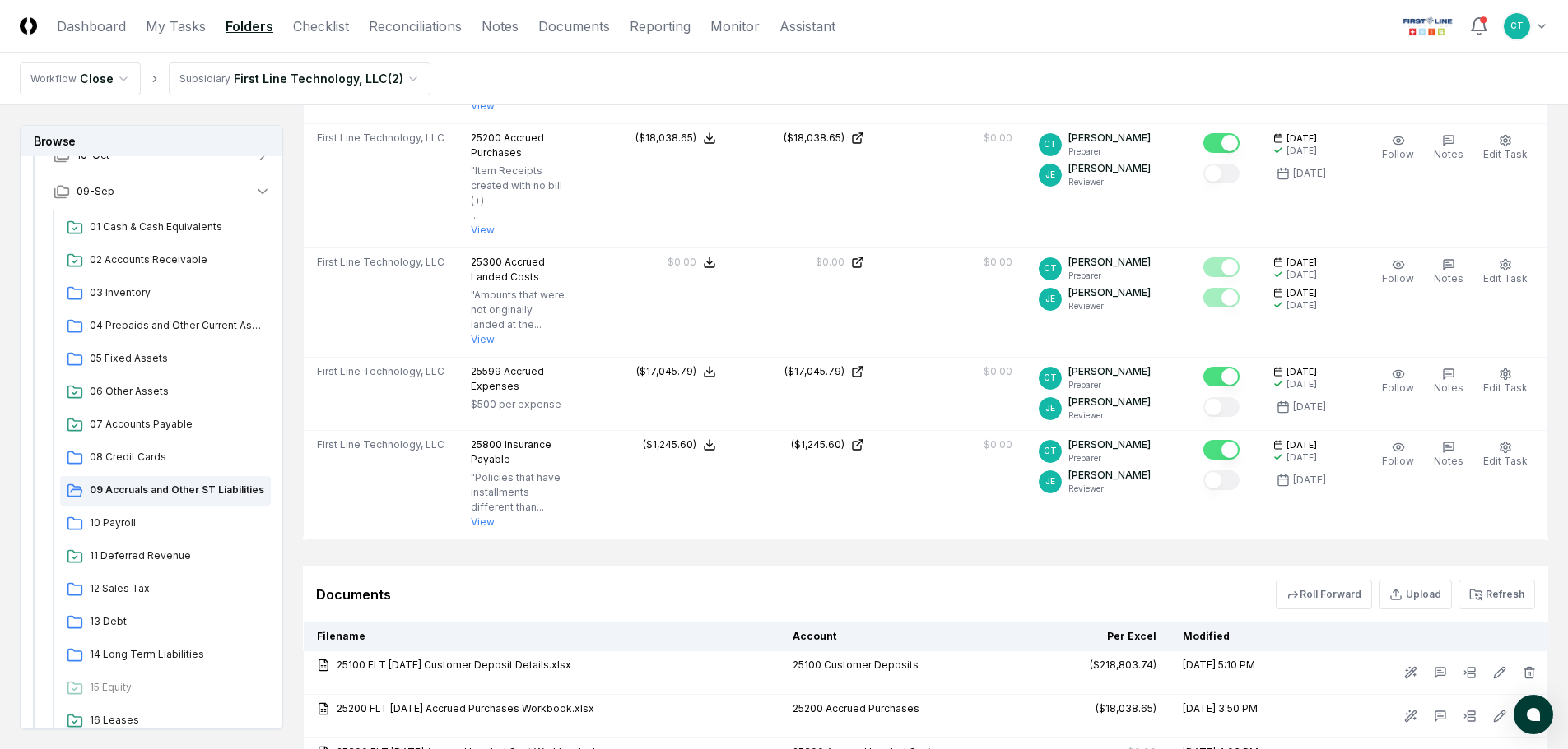
scroll to position [658, 0]
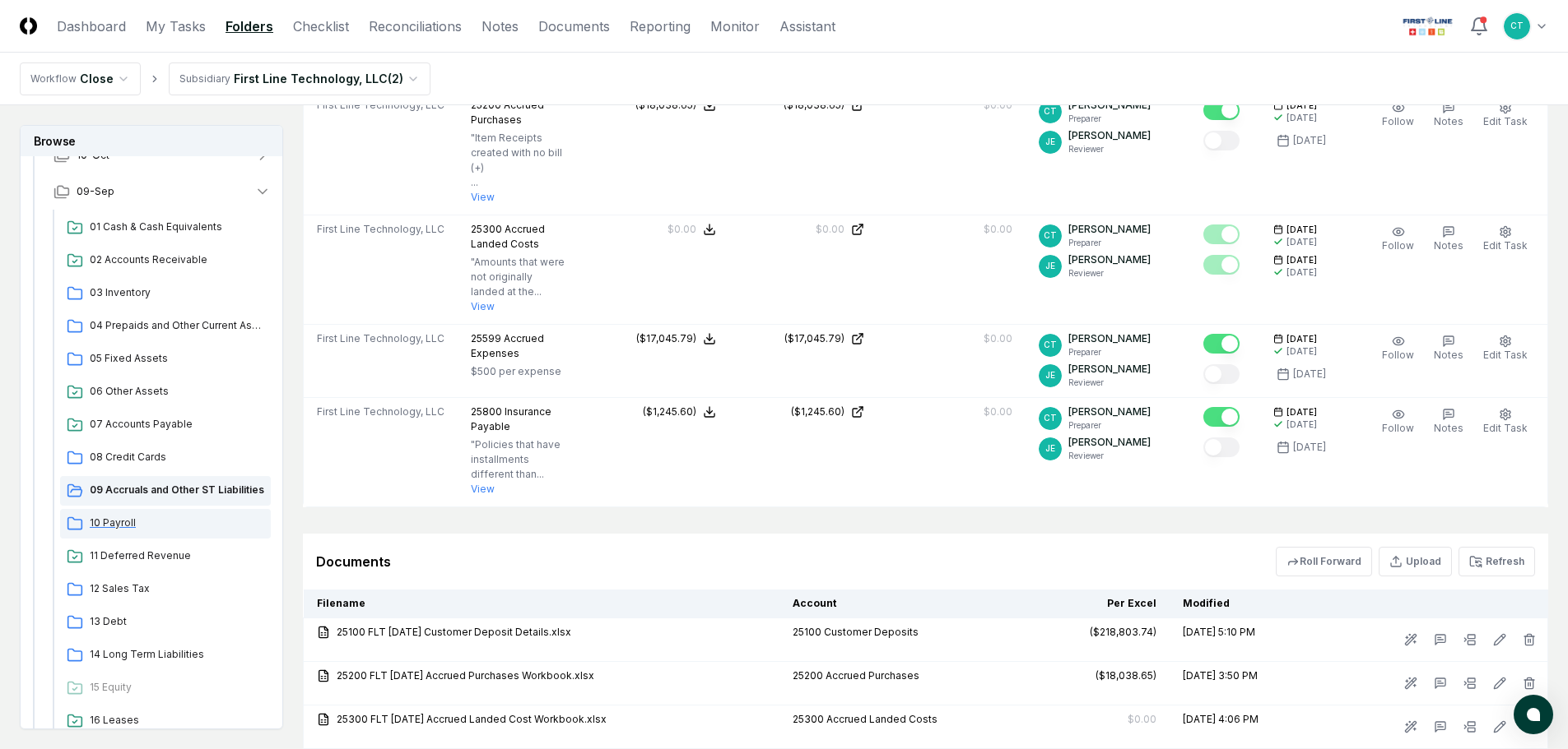
click at [128, 524] on span "10 Payroll" at bounding box center [177, 523] width 175 height 15
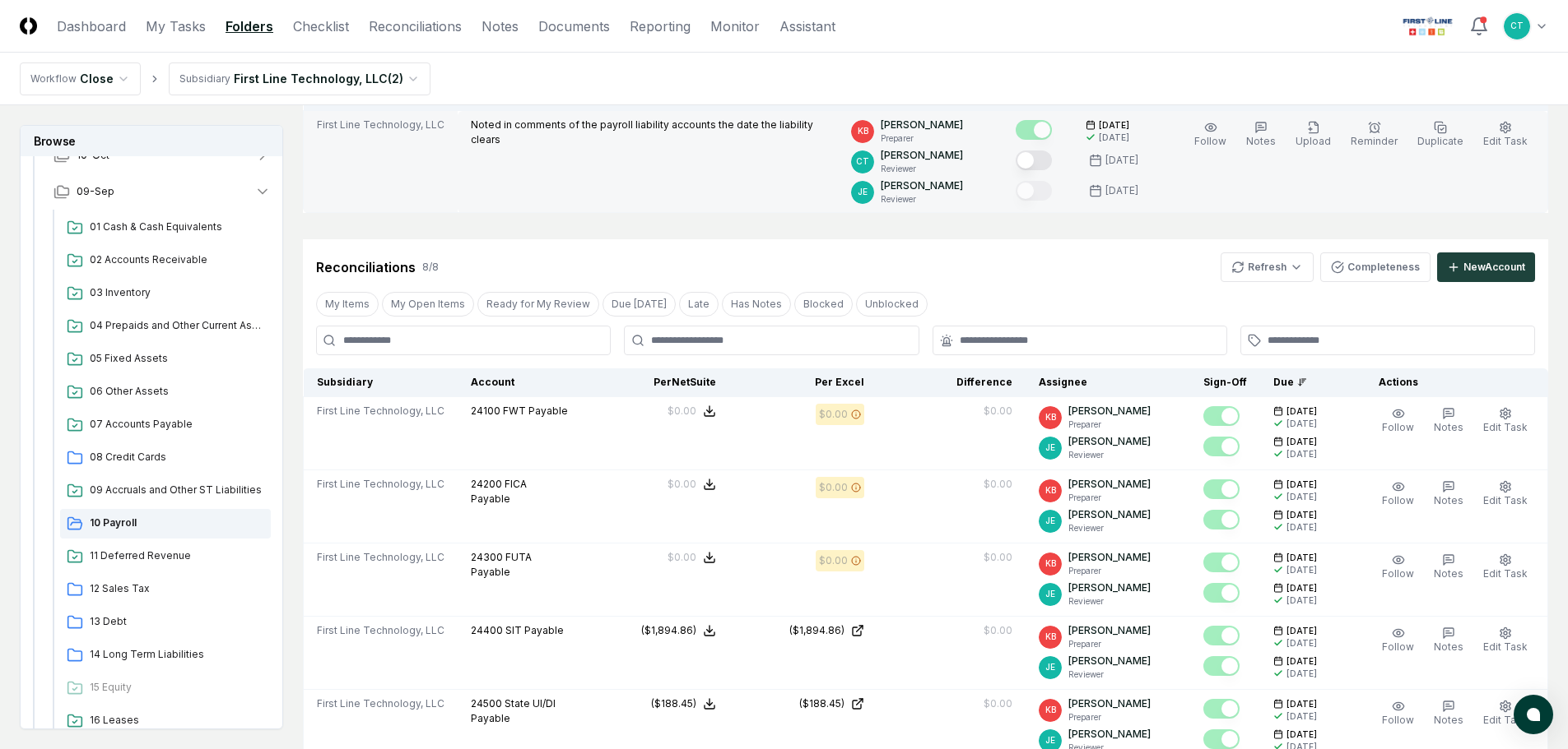
scroll to position [165, 0]
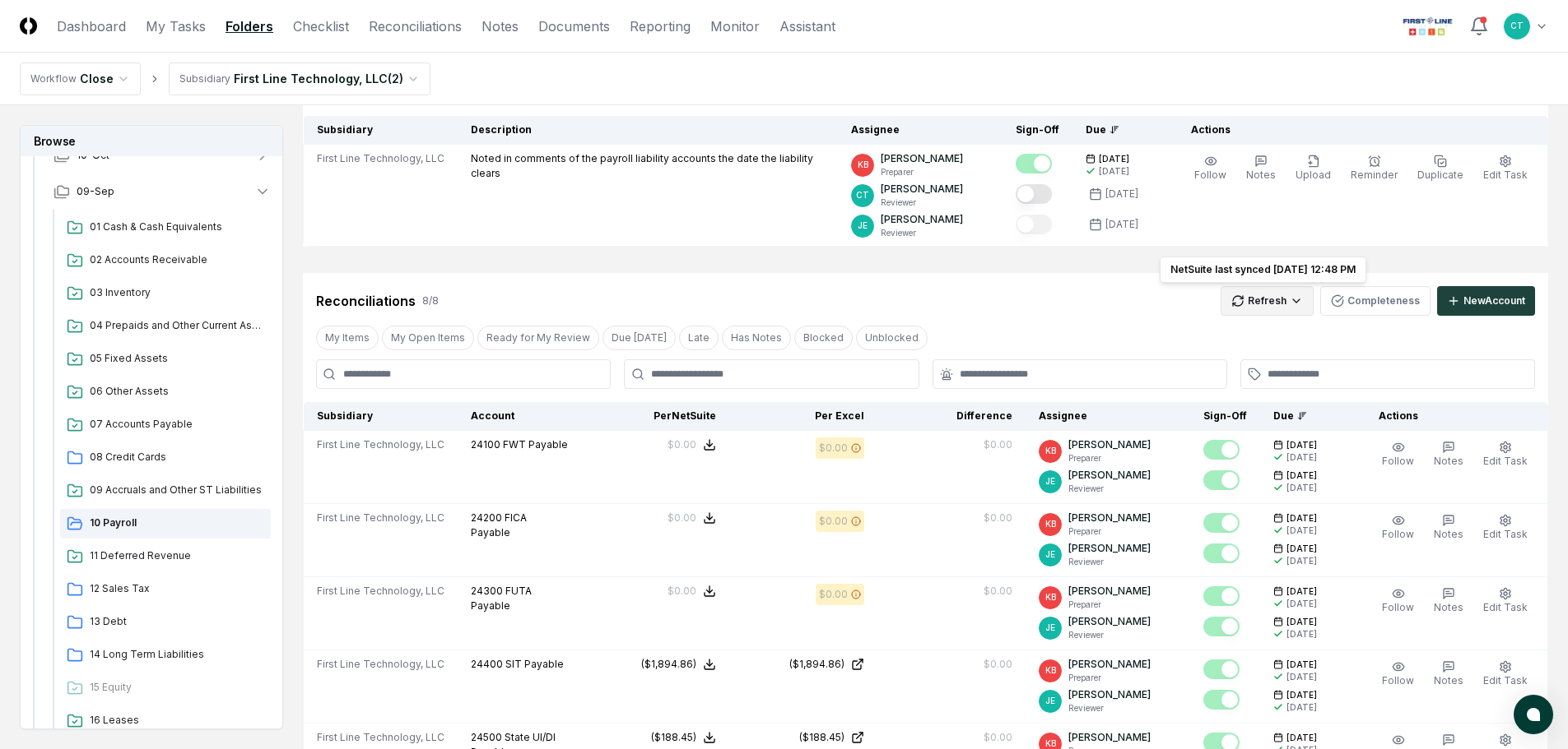
click at [1272, 293] on html "CloseCore Dashboard My Tasks Folders Checklist Reconciliations Notes Documents …" at bounding box center [784, 621] width 1568 height 1571
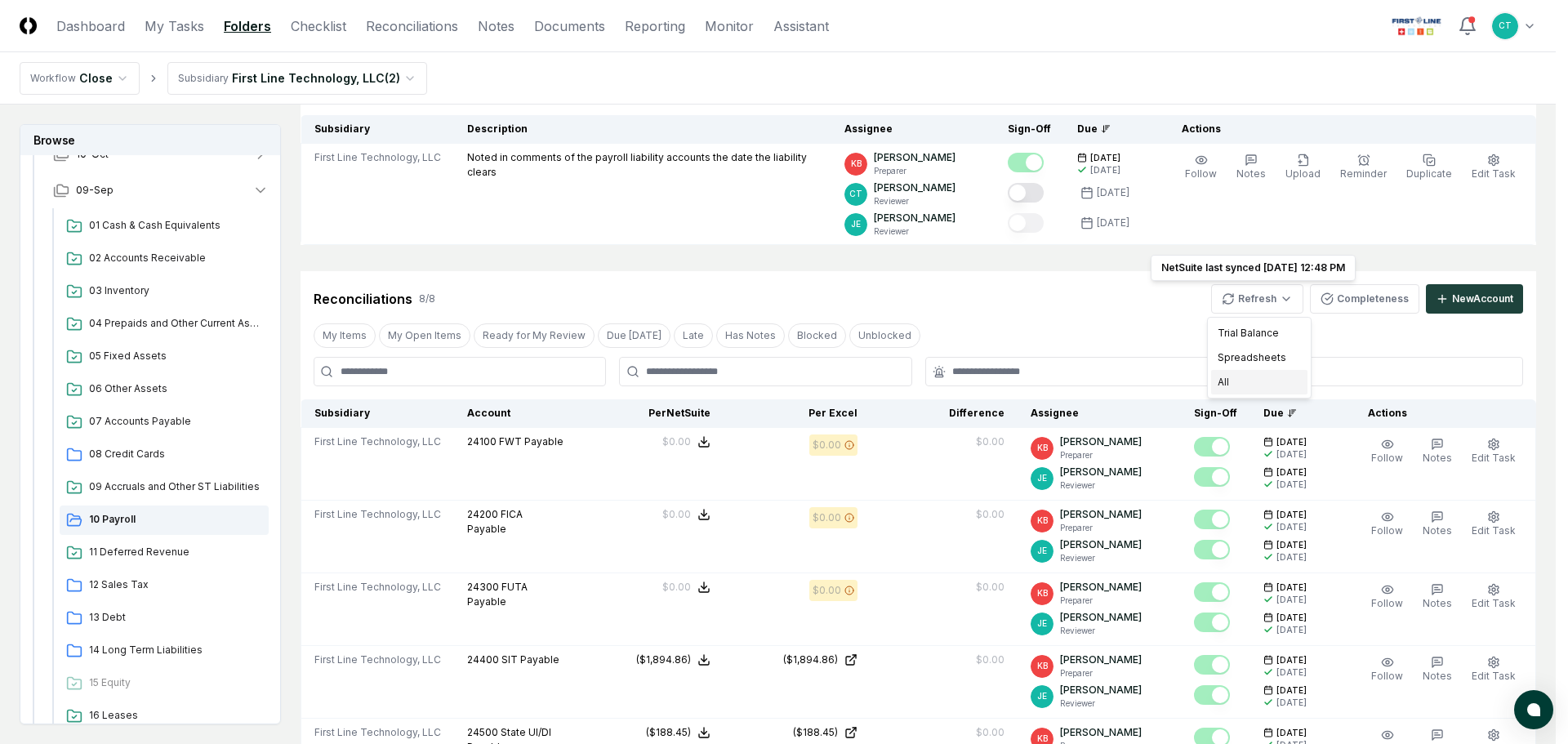
click at [1235, 374] on div "All" at bounding box center [1259, 382] width 97 height 24
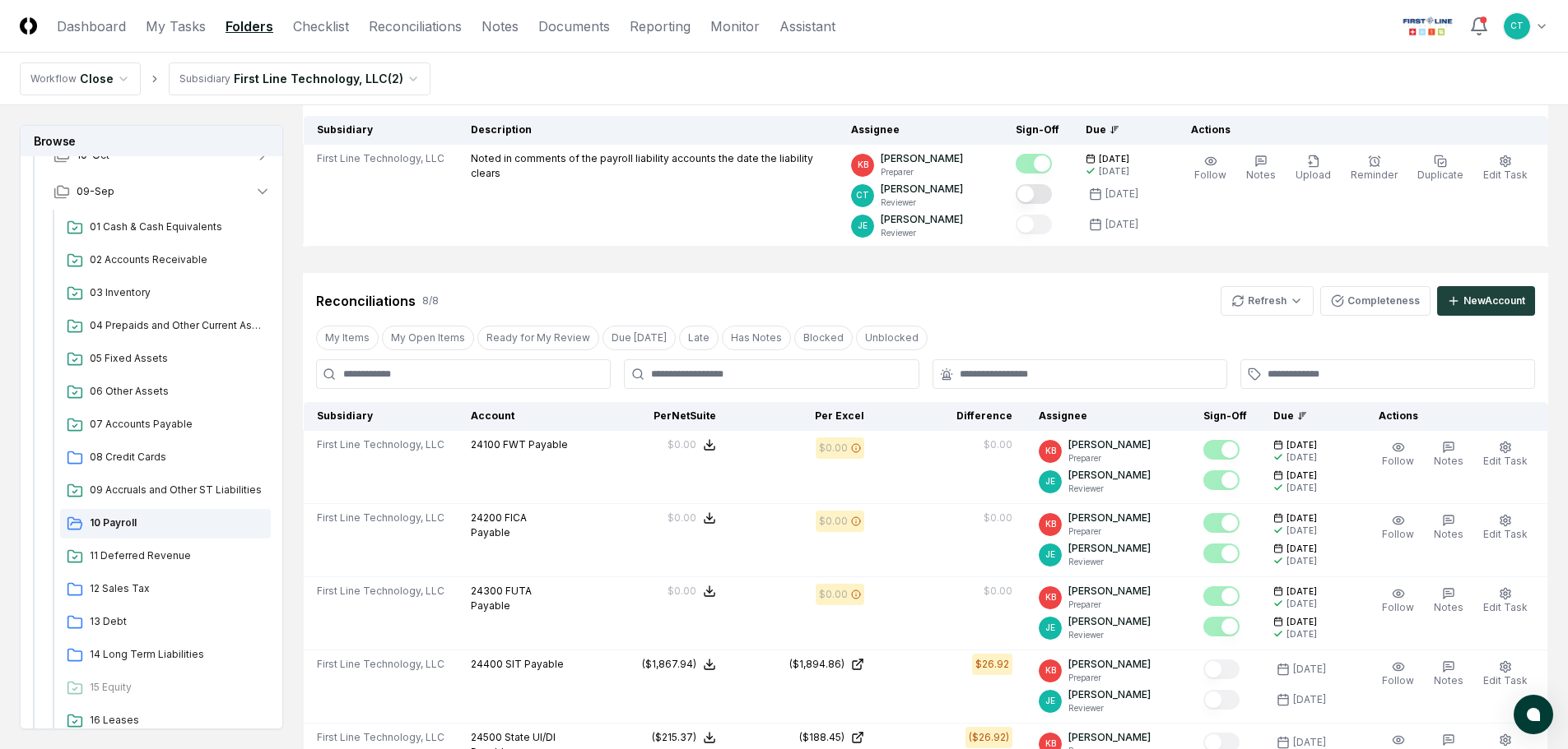
drag, startPoint x: 1011, startPoint y: 43, endPoint x: 1043, endPoint y: 62, distance: 37.2
click at [1012, 43] on header "CloseCore Dashboard My Tasks Folders Checklist Reconciliations Notes Documents …" at bounding box center [784, 26] width 1568 height 53
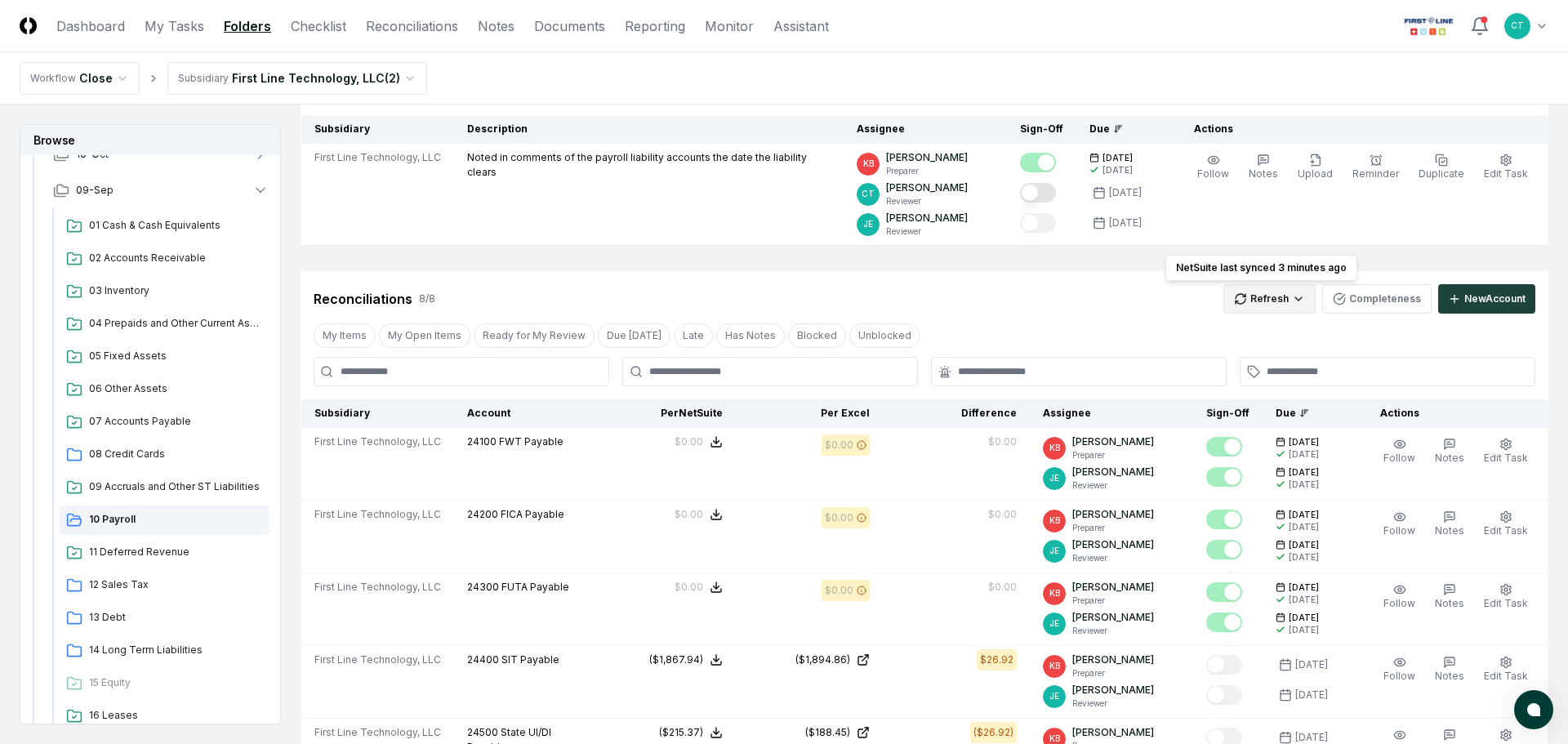
click at [1266, 306] on html "CloseCore Dashboard My Tasks Folders Checklist Reconciliations Notes Documents …" at bounding box center [784, 617] width 1568 height 1560
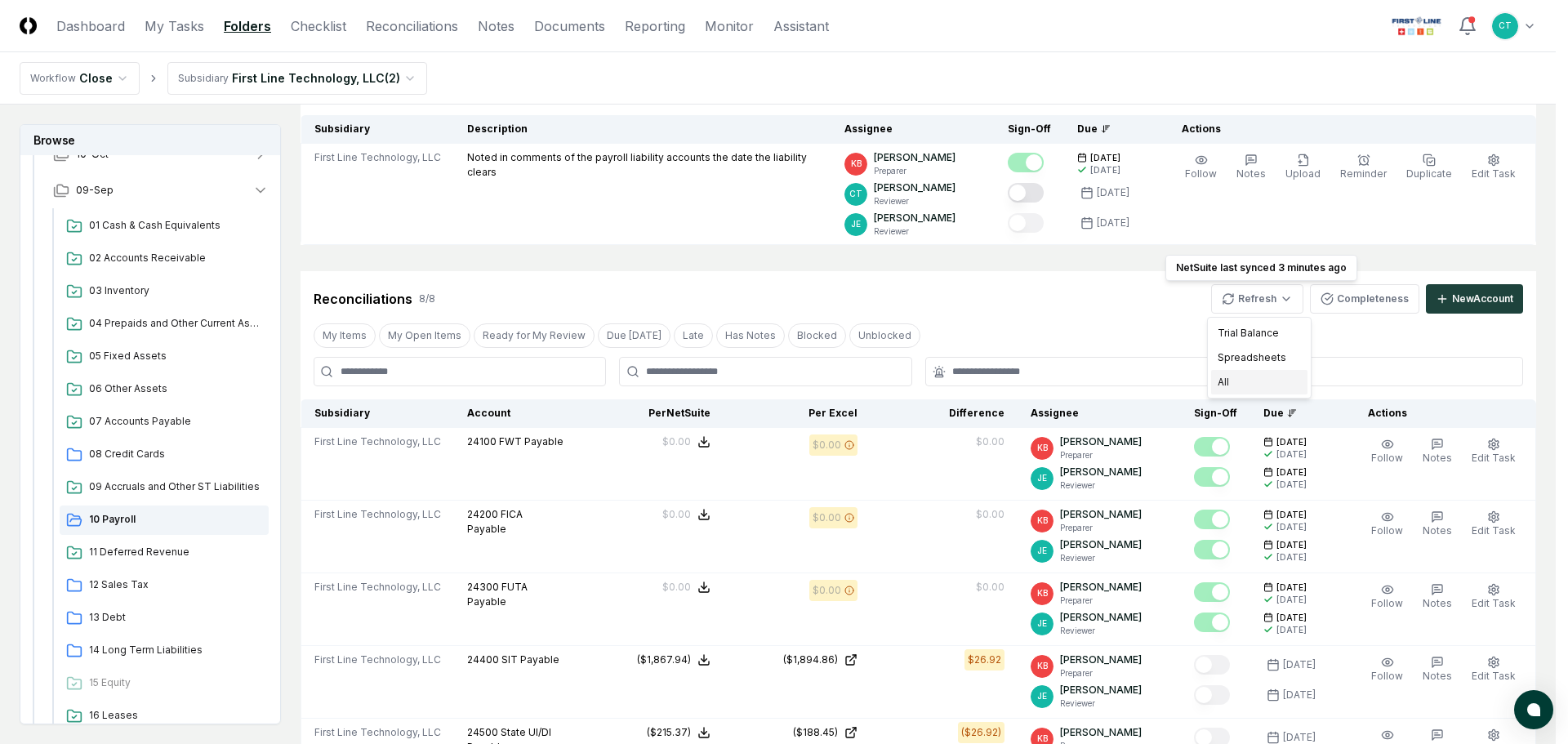
click at [1248, 375] on div "All" at bounding box center [1259, 382] width 97 height 24
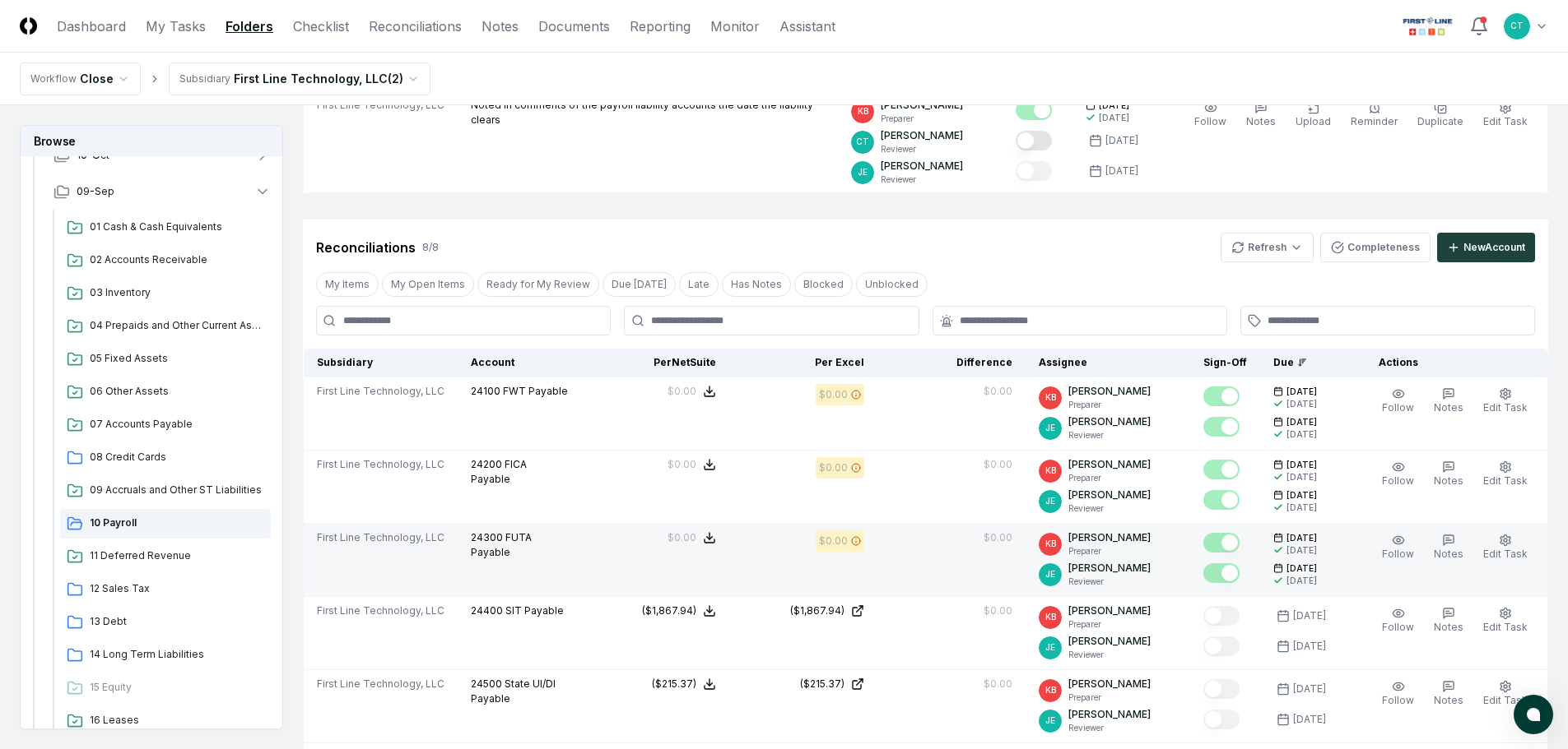
scroll to position [246, 0]
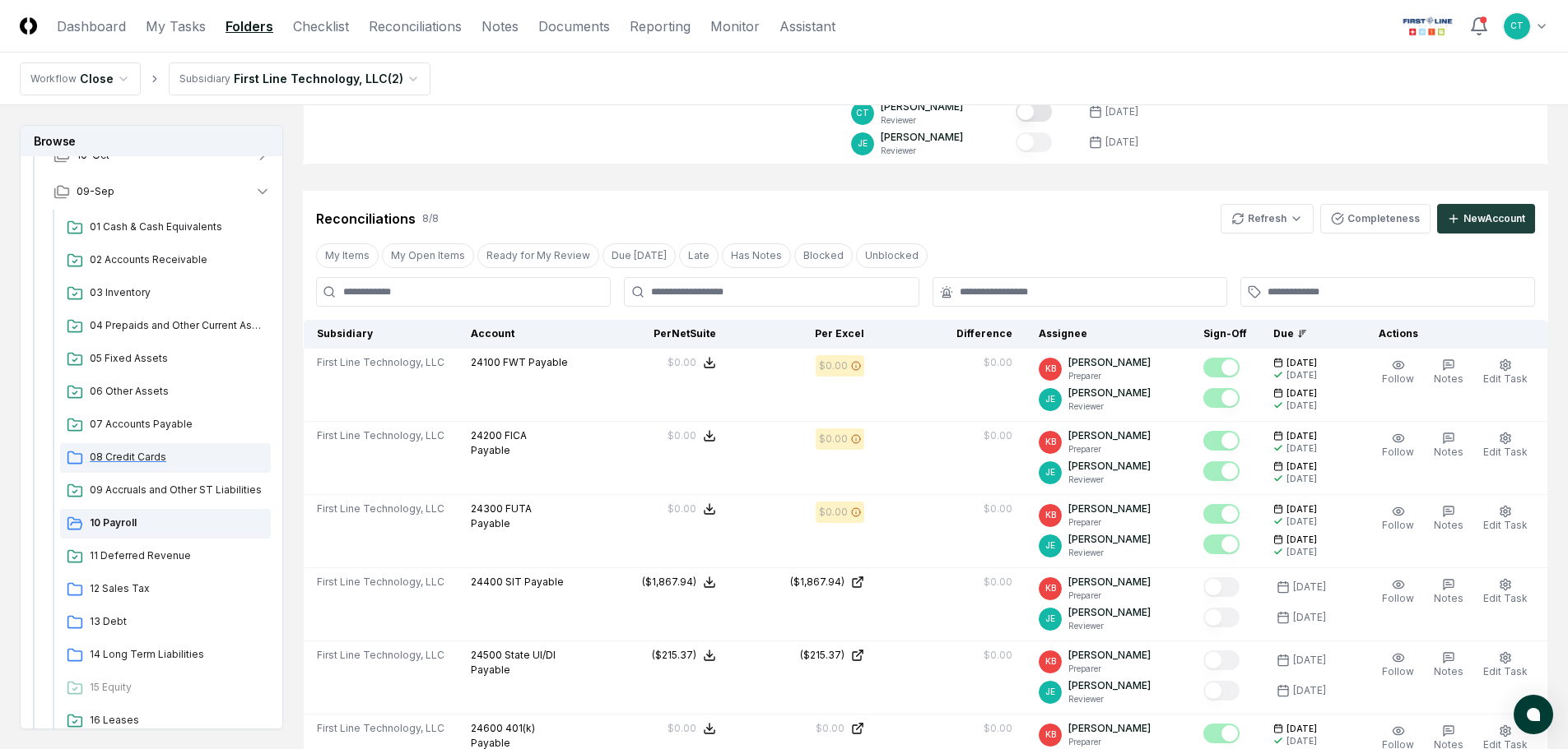
click at [140, 454] on span "08 Credit Cards" at bounding box center [177, 457] width 175 height 15
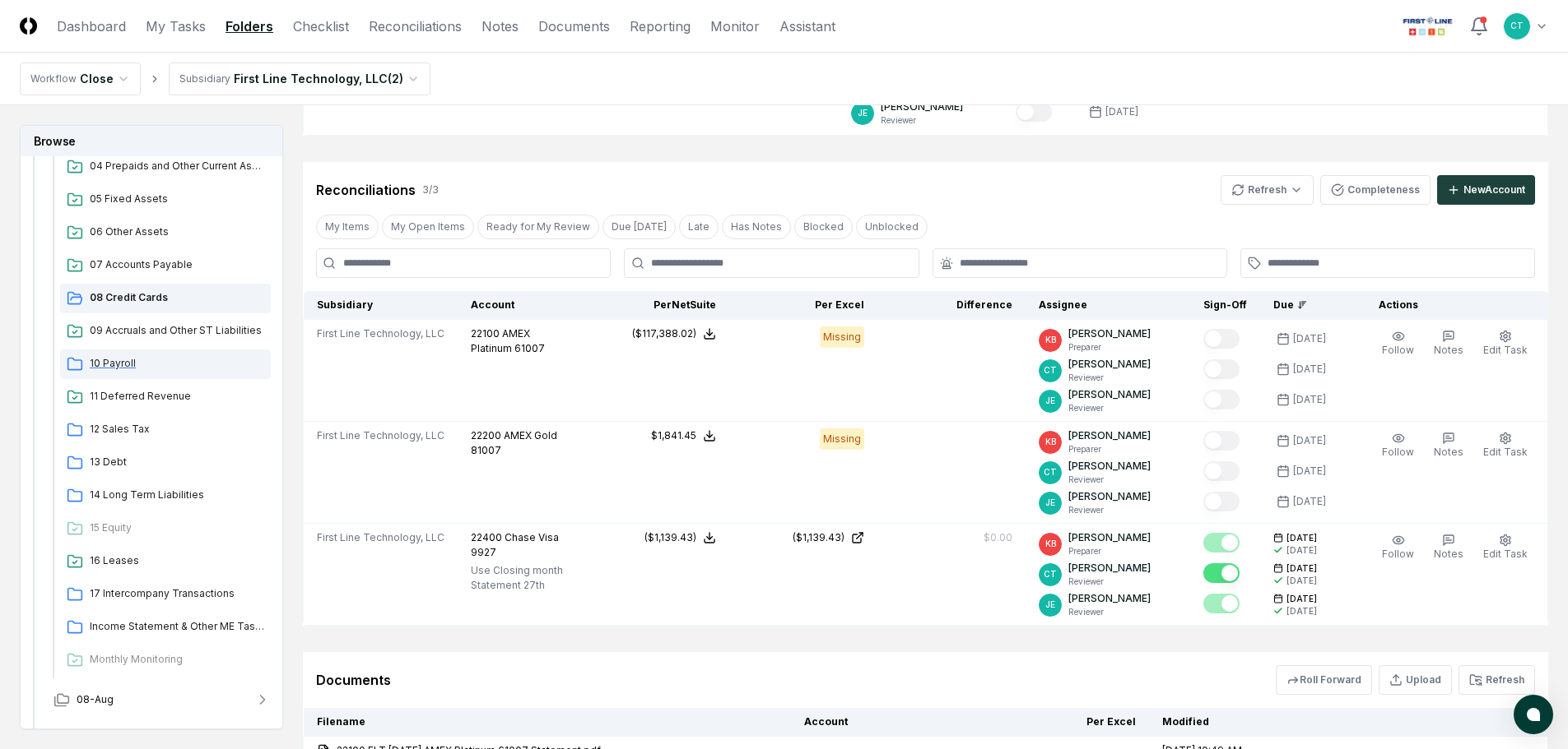
scroll to position [329, 0]
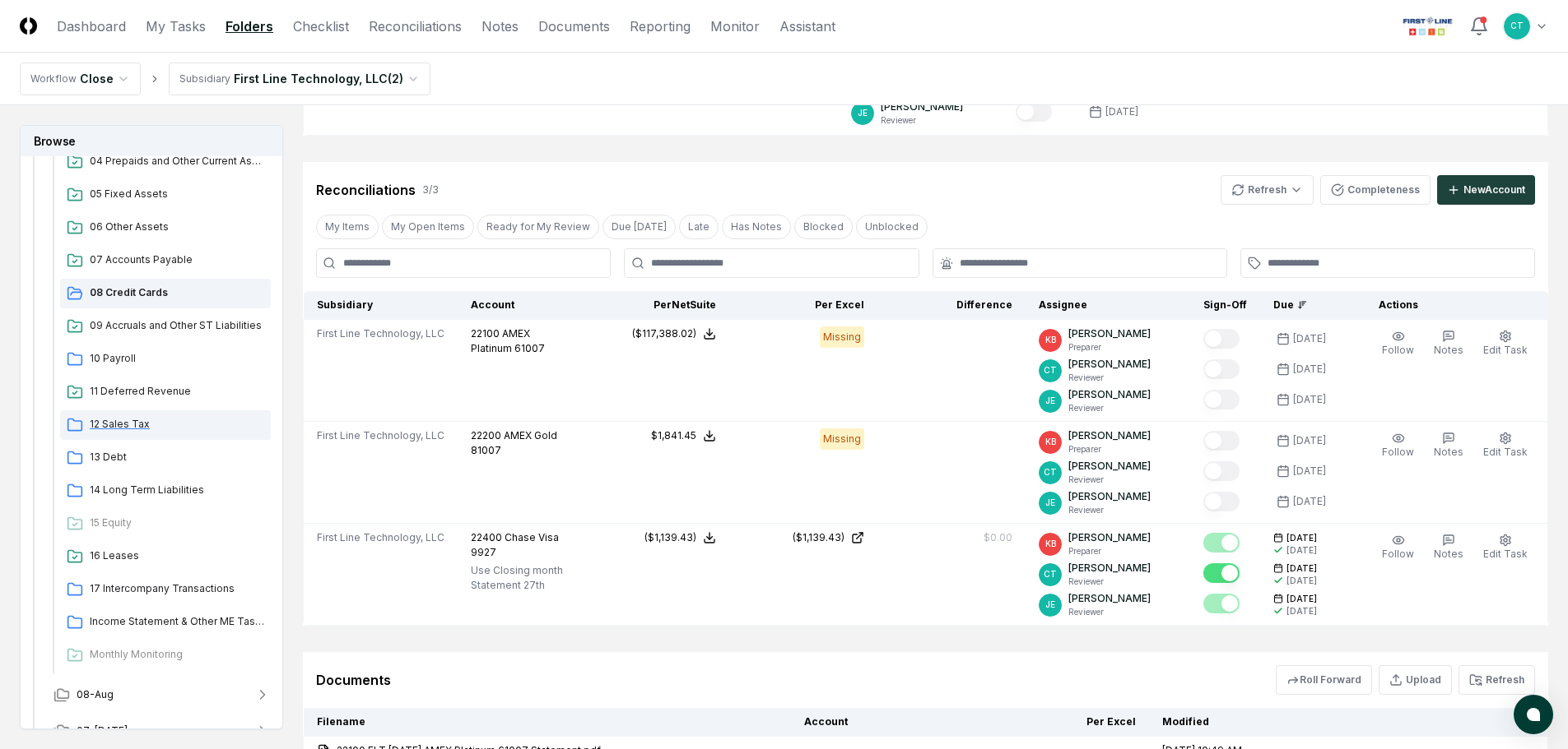
click at [134, 421] on span "12 Sales Tax" at bounding box center [177, 424] width 175 height 15
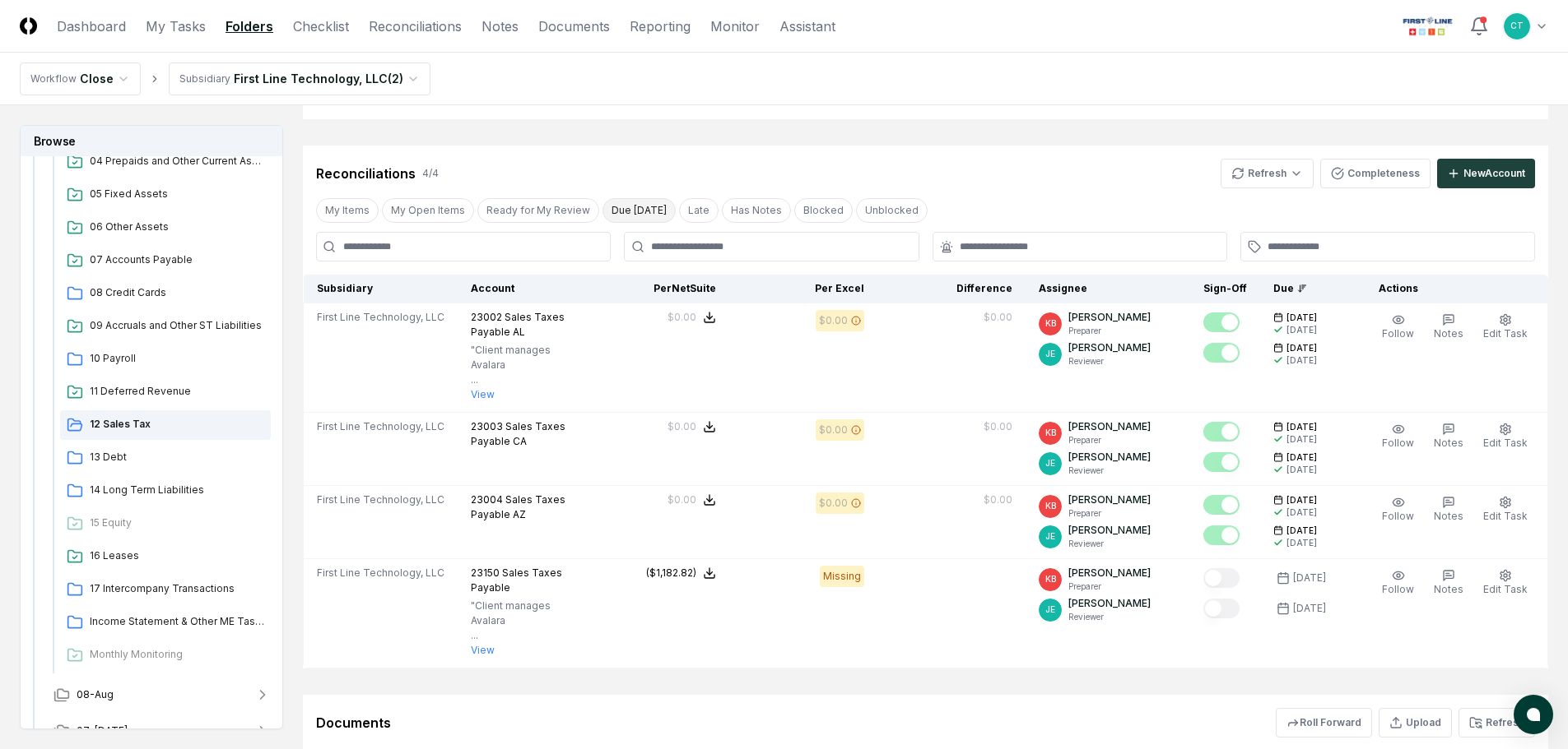
scroll to position [246, 0]
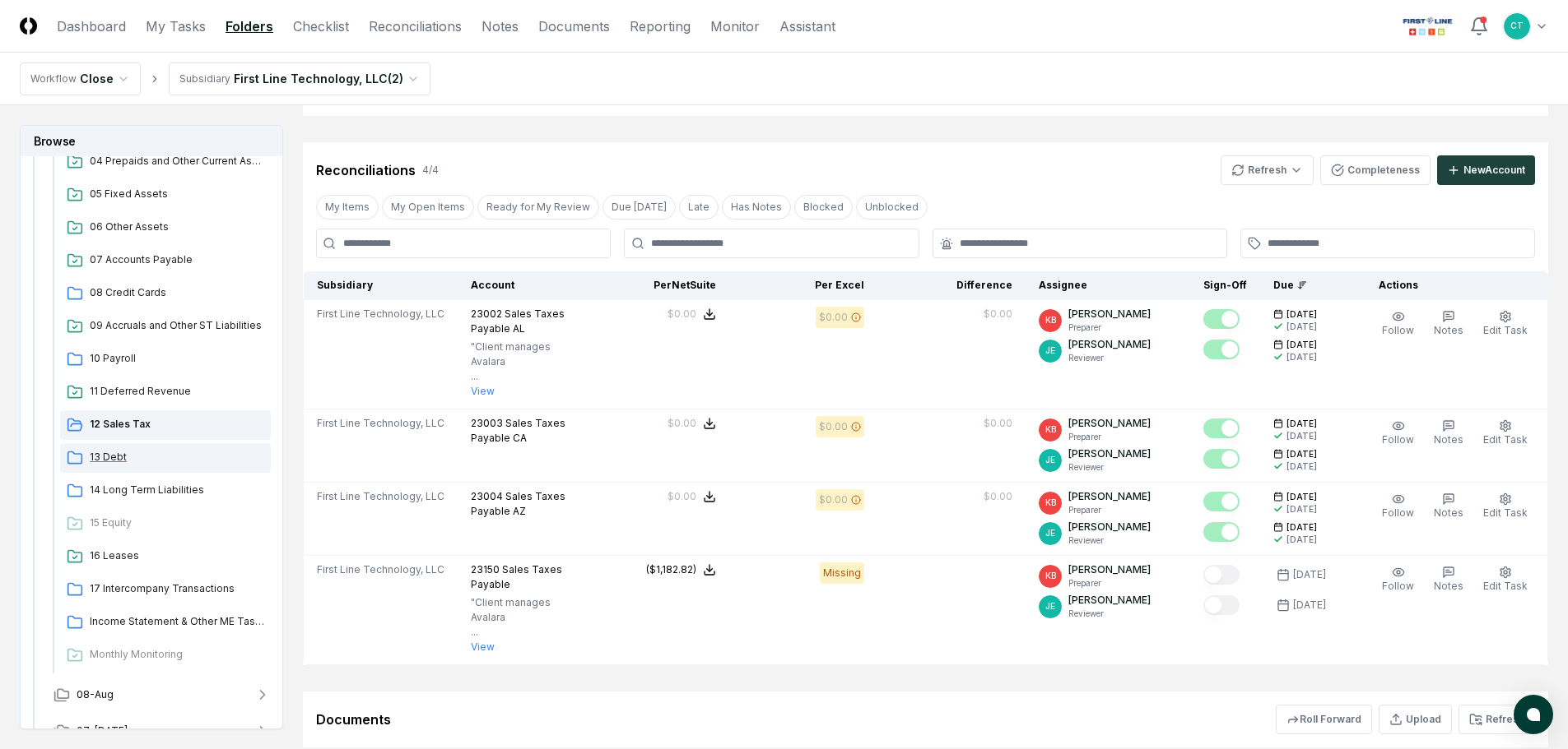
click at [116, 460] on span "13 Debt" at bounding box center [177, 457] width 175 height 15
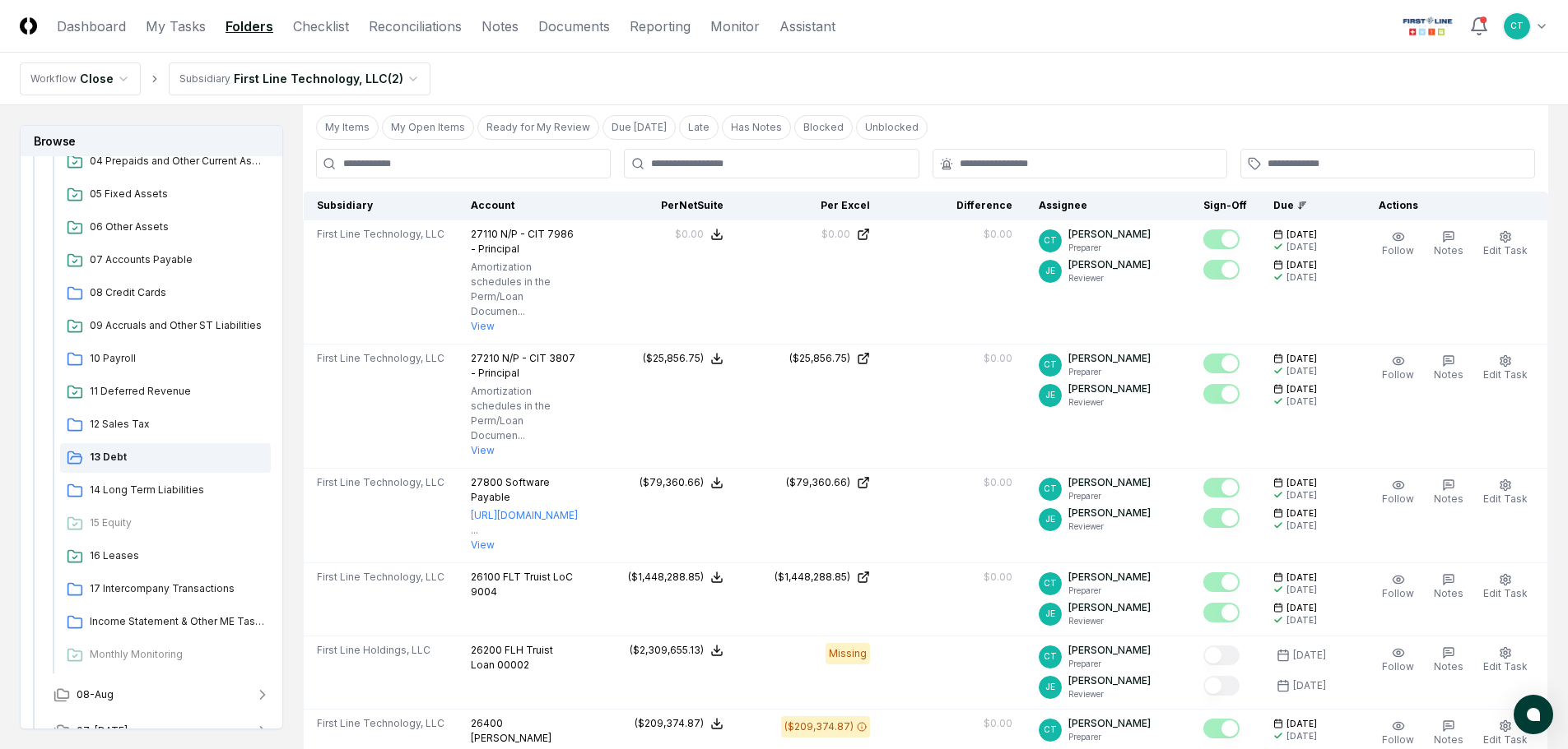
scroll to position [329, 0]
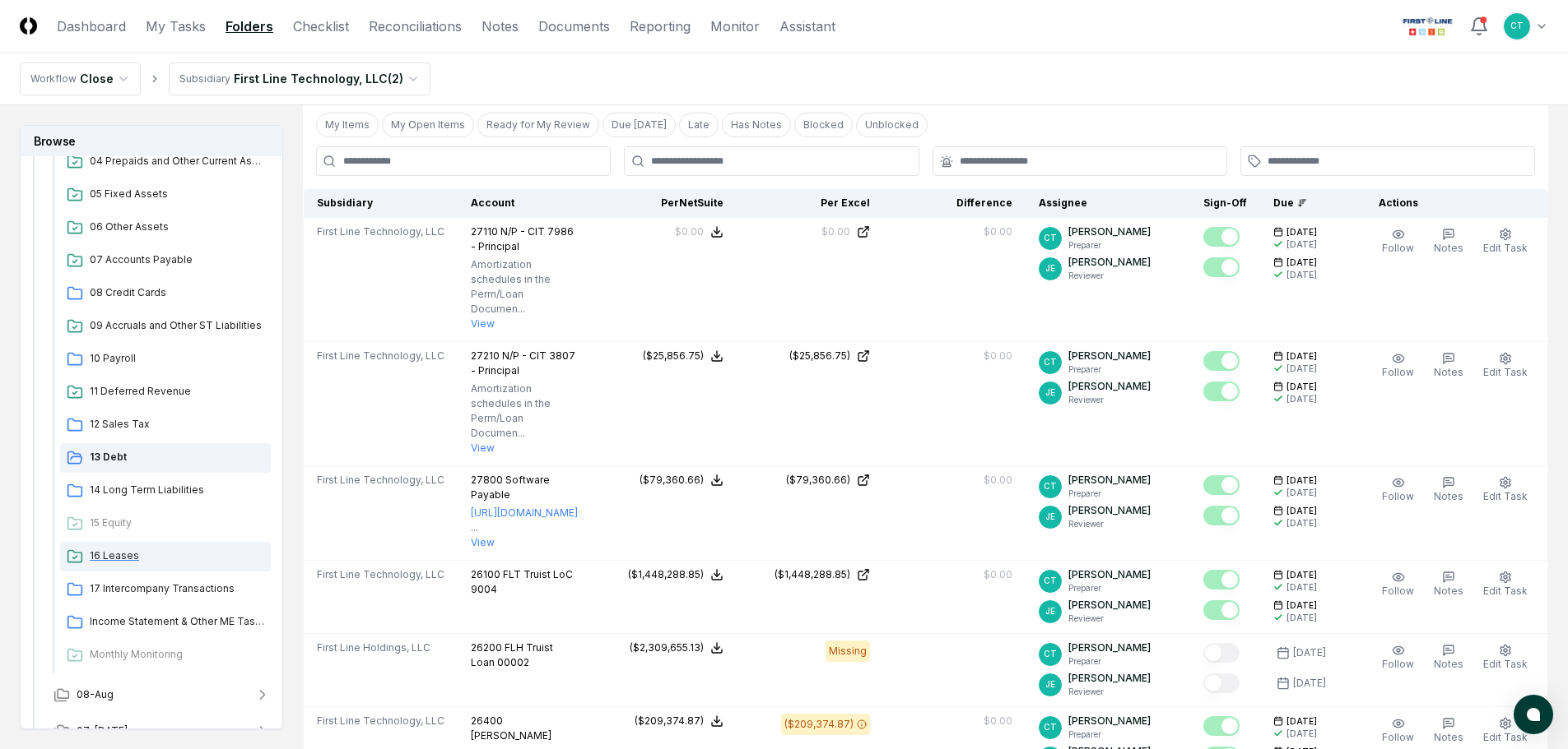
click at [121, 554] on span "16 Leases" at bounding box center [177, 556] width 175 height 15
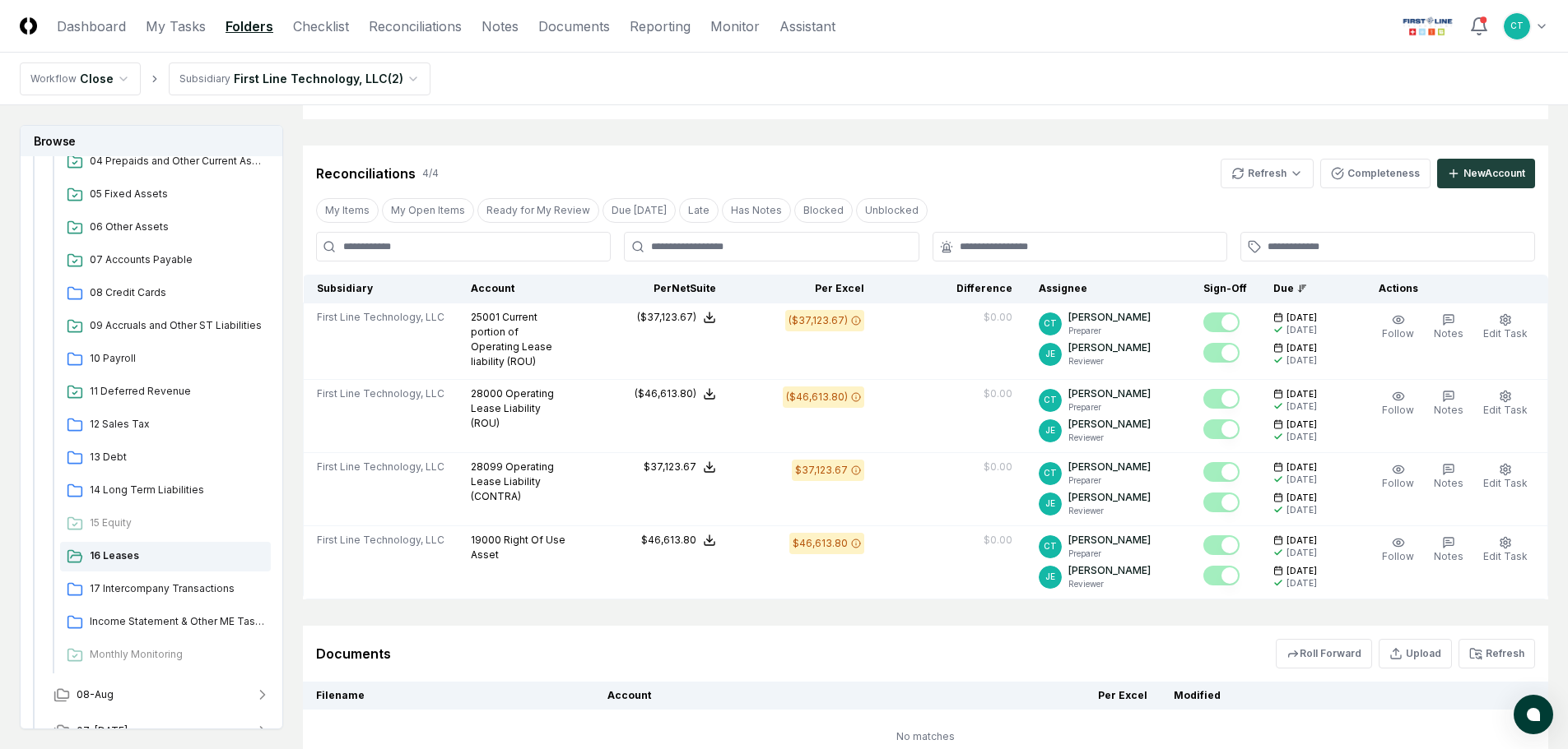
scroll to position [329, 0]
